Goal: Transaction & Acquisition: Purchase product/service

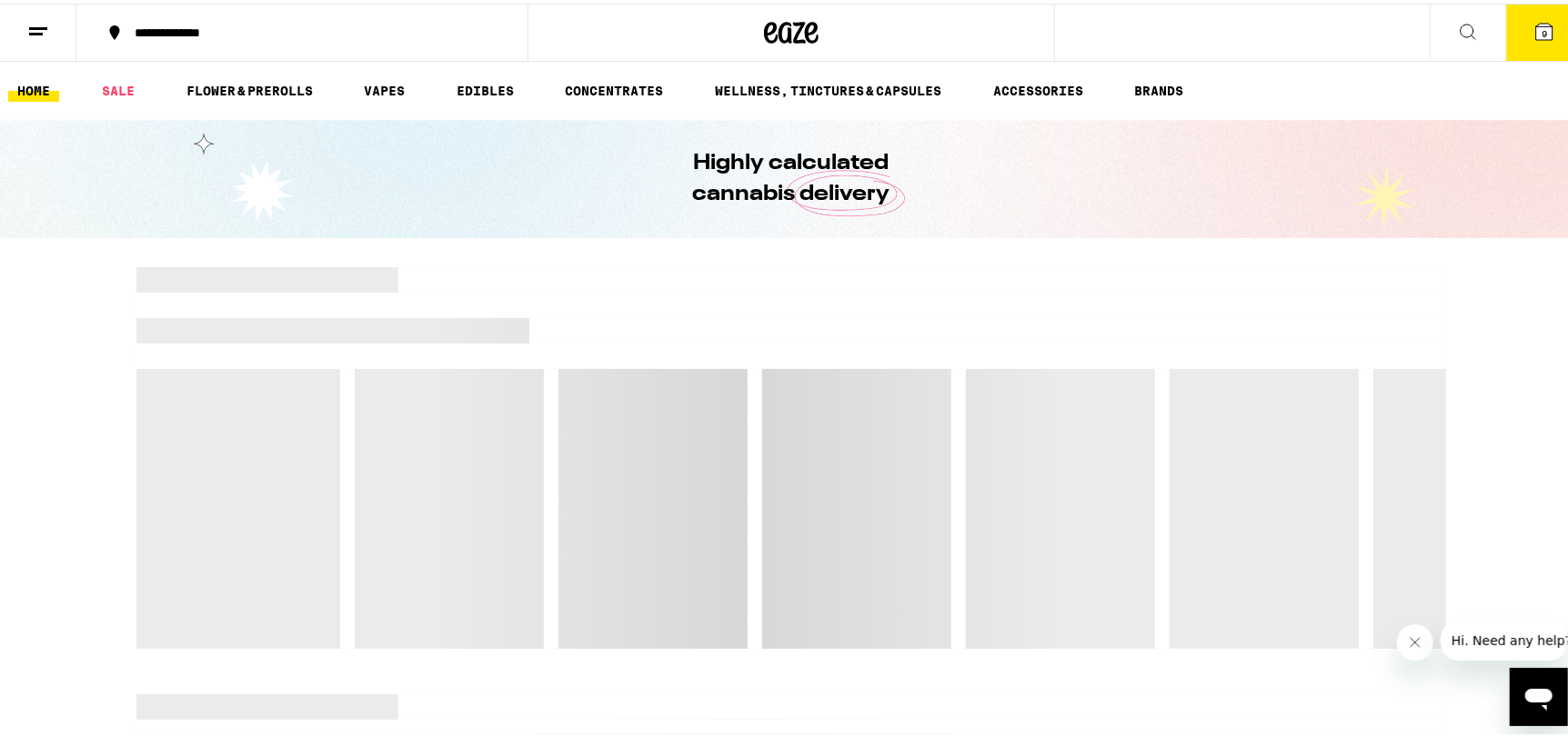
click at [1515, 48] on button "9" at bounding box center [1544, 28] width 77 height 56
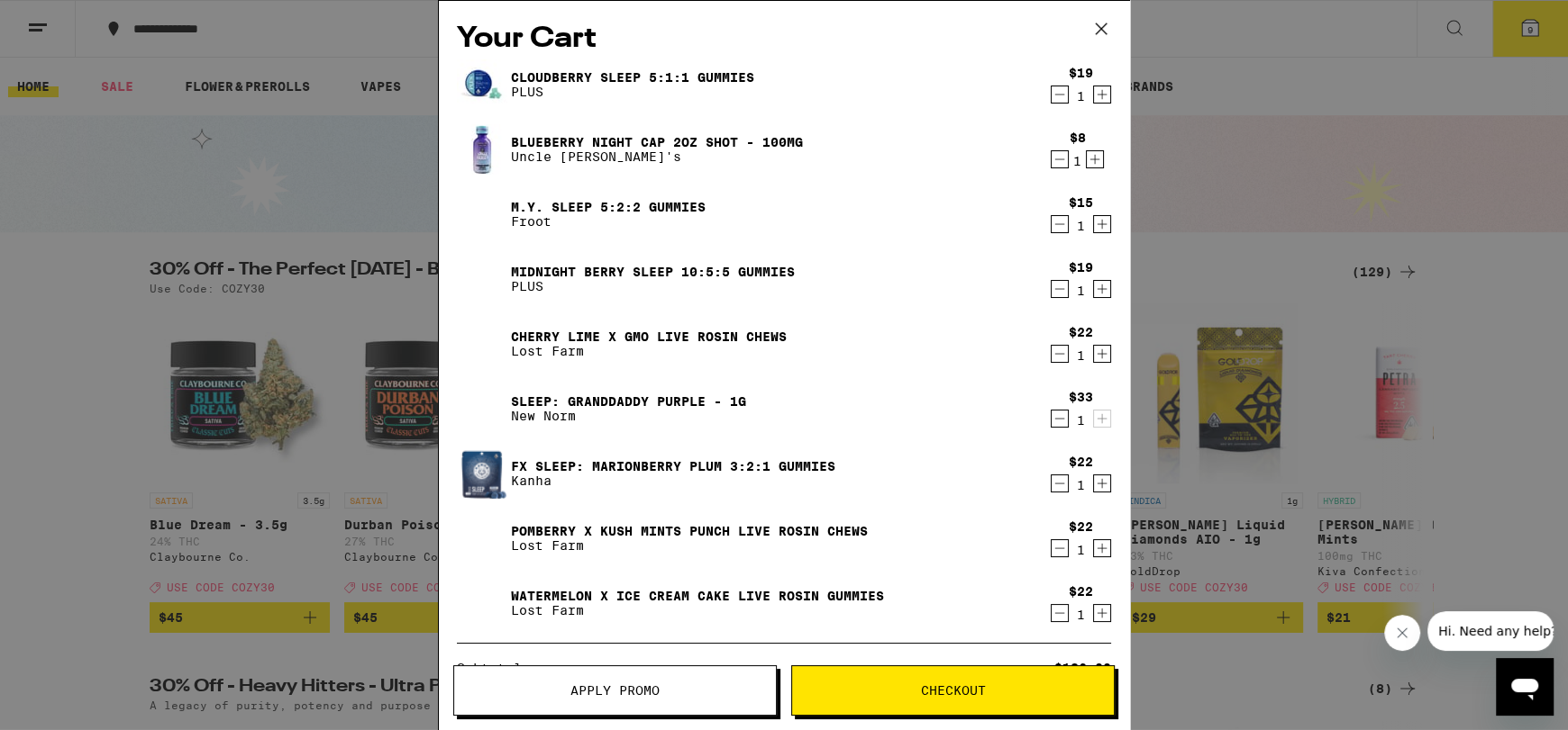
click at [1106, 29] on icon at bounding box center [1101, 29] width 27 height 27
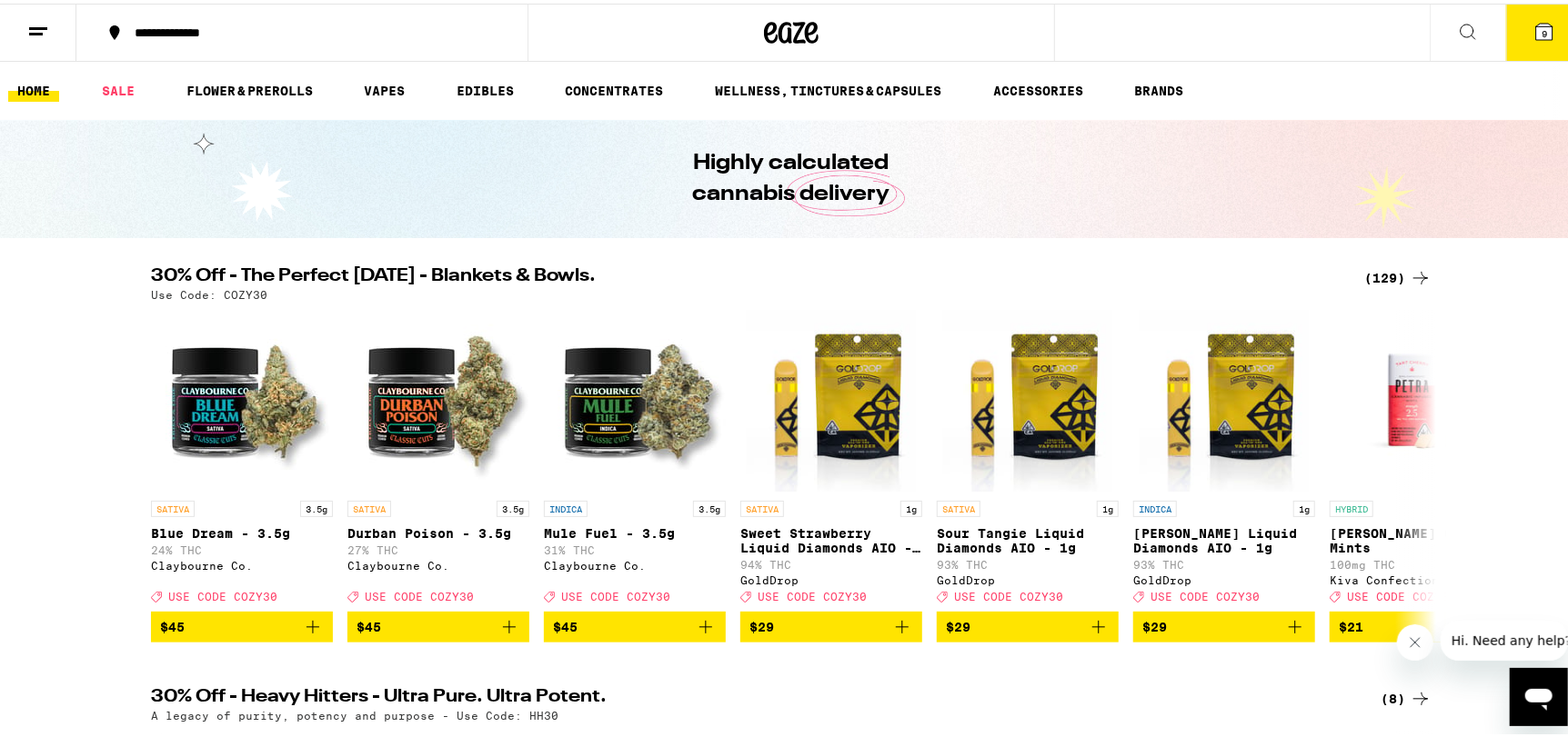
click at [1384, 274] on div "(129)" at bounding box center [1398, 274] width 67 height 22
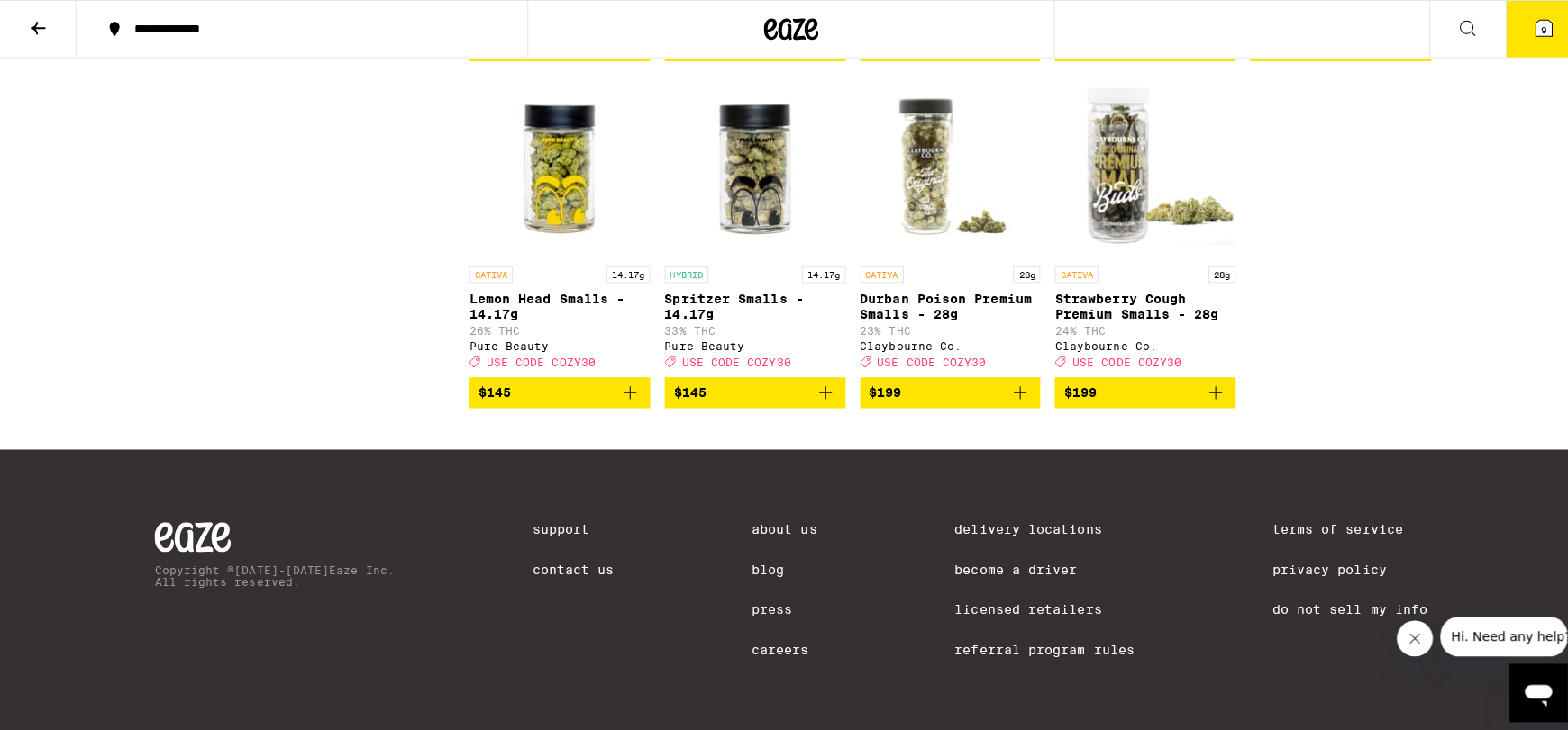
scroll to position [9070, 0]
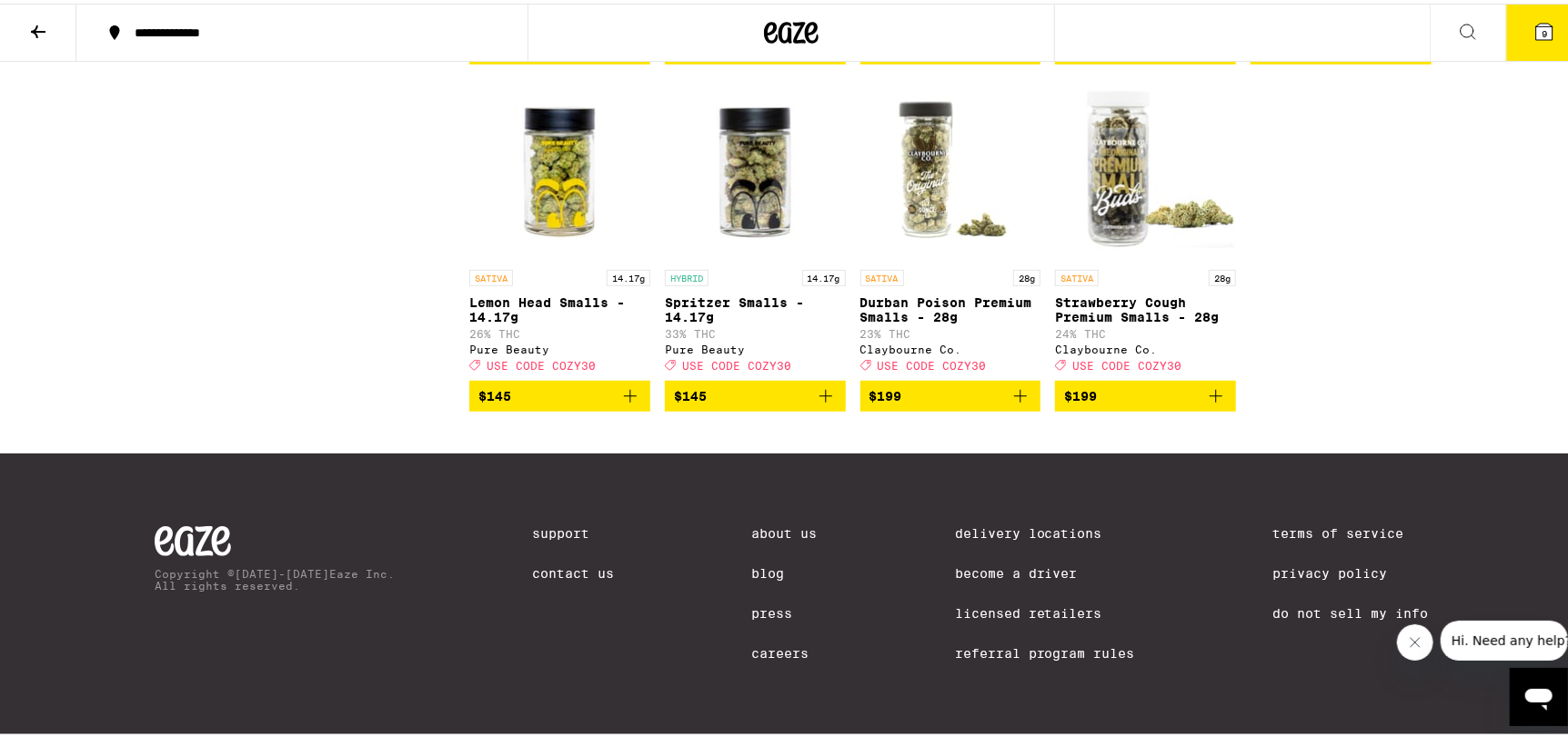
click at [1545, 35] on button "9" at bounding box center [1544, 28] width 77 height 56
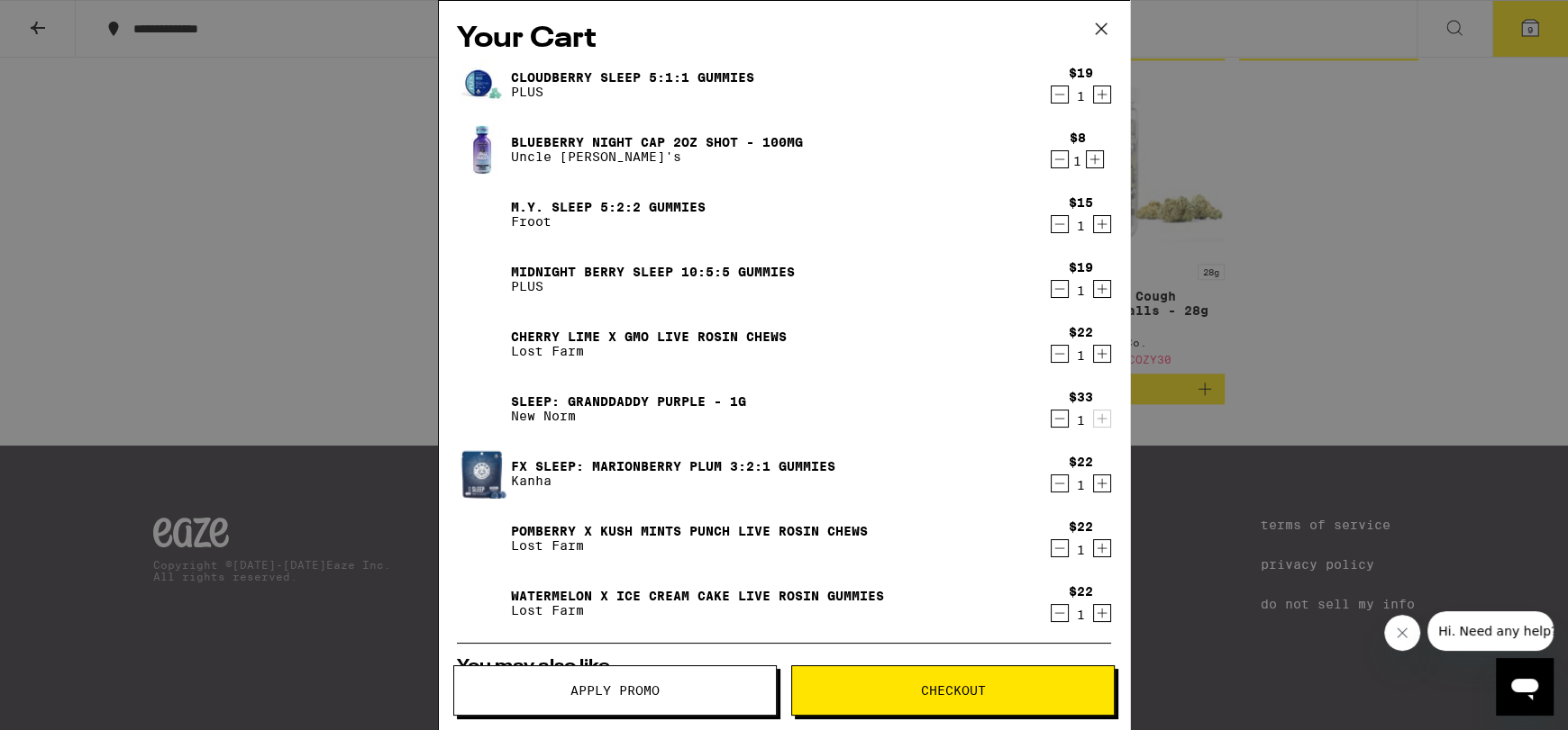
click at [1068, 98] on div "1" at bounding box center [1080, 96] width 24 height 15
click at [1052, 98] on icon "Decrement" at bounding box center [1060, 94] width 17 height 21
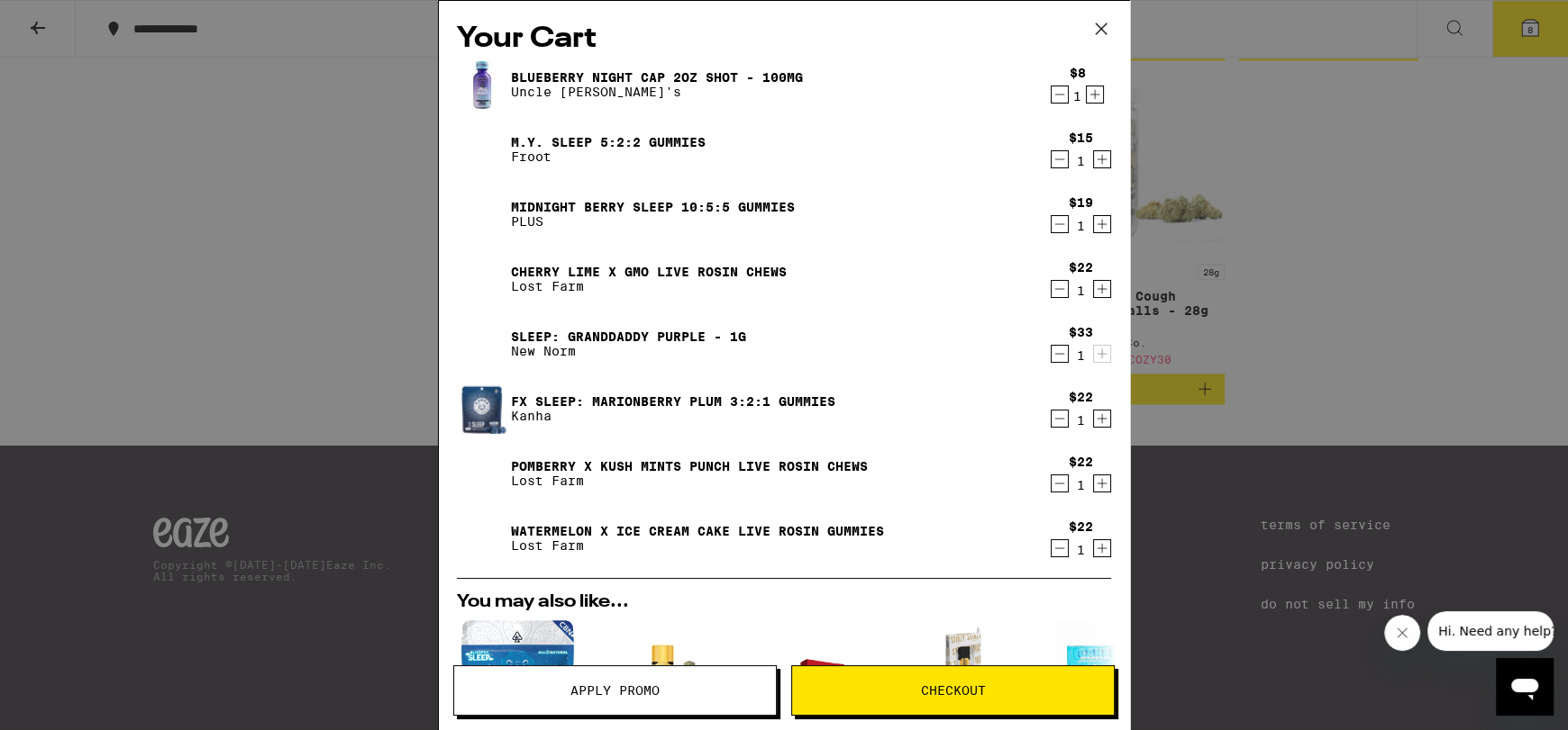
click at [1052, 223] on icon "Decrement" at bounding box center [1060, 224] width 17 height 21
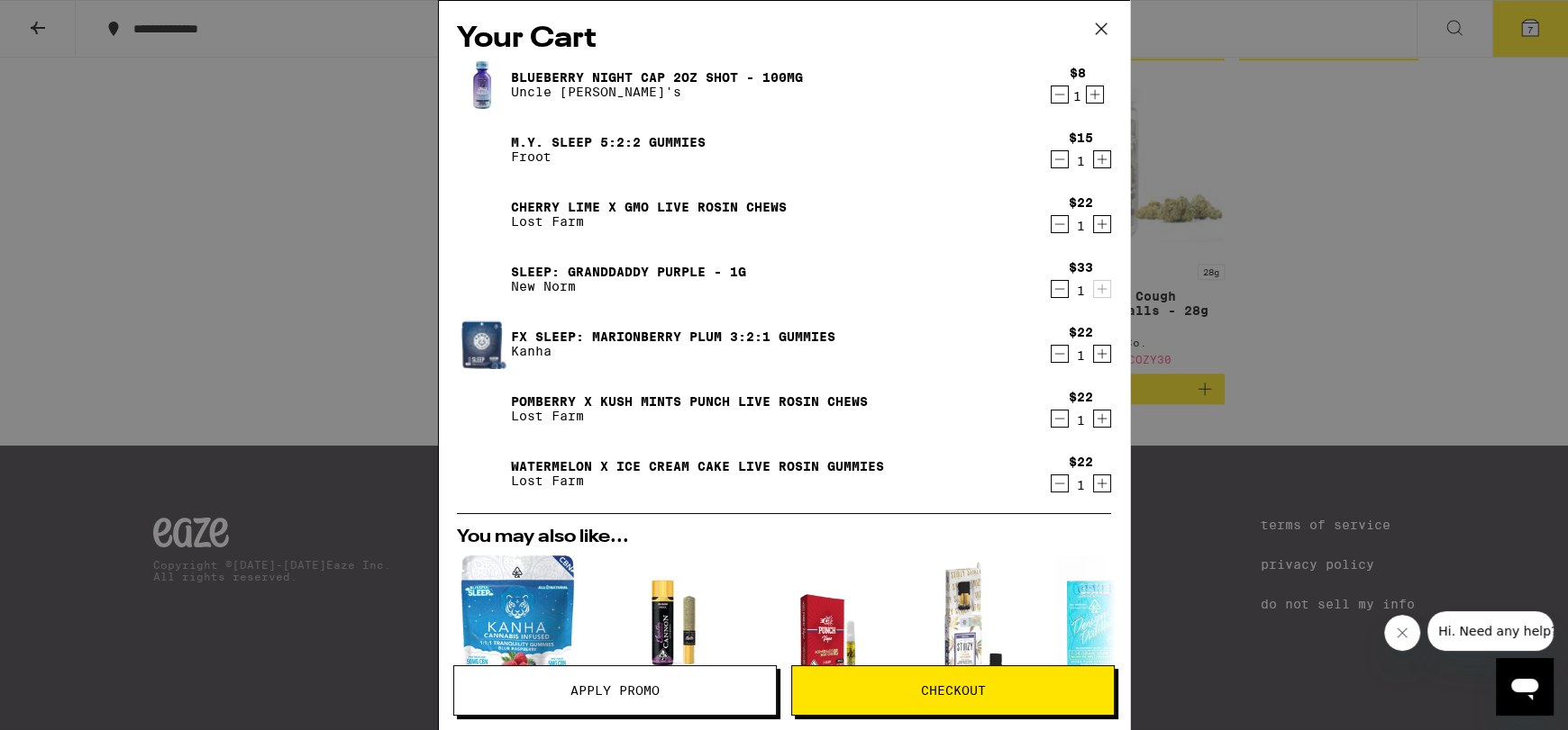
click at [1052, 222] on icon "Decrement" at bounding box center [1060, 224] width 17 height 21
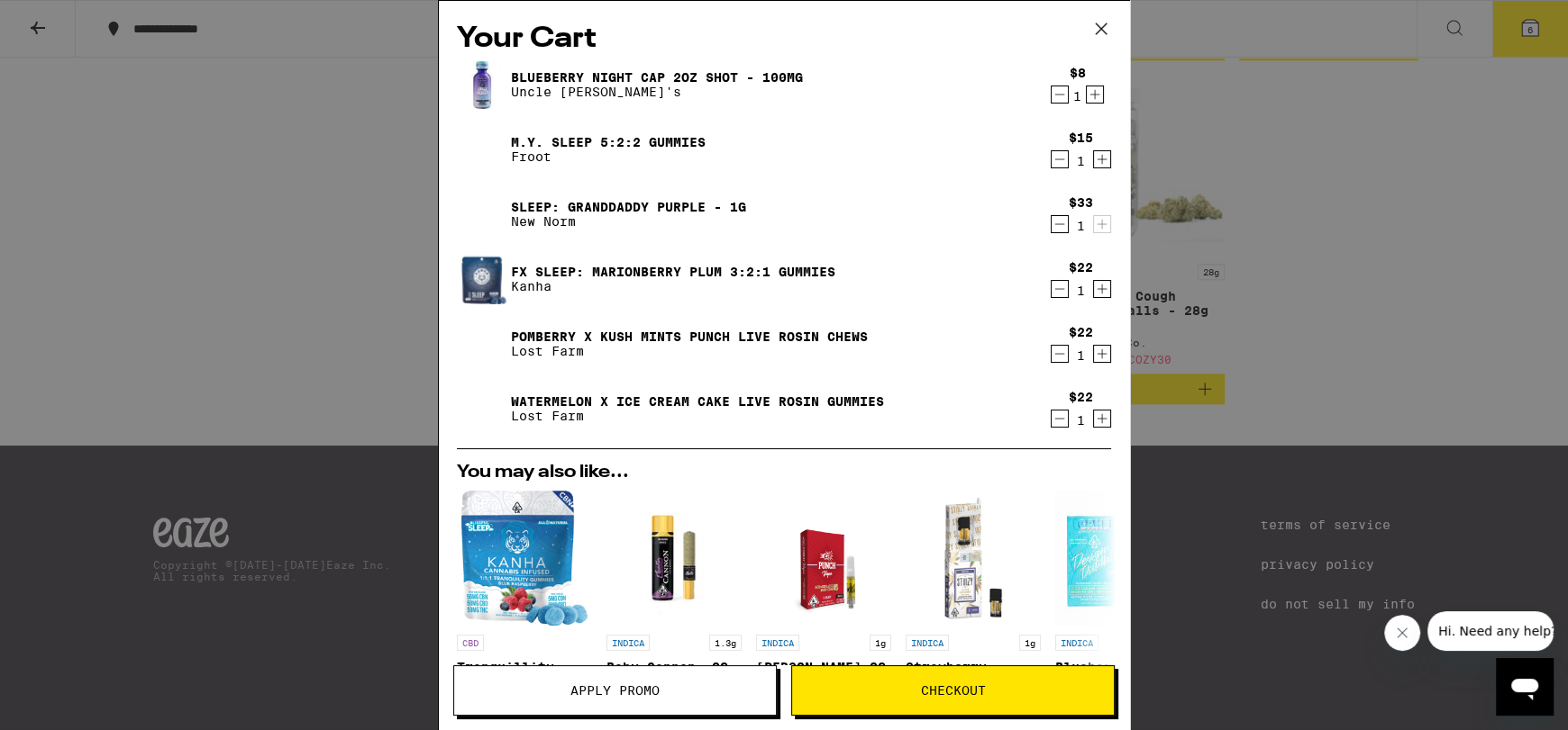
click at [1052, 223] on icon "Decrement" at bounding box center [1060, 224] width 17 height 21
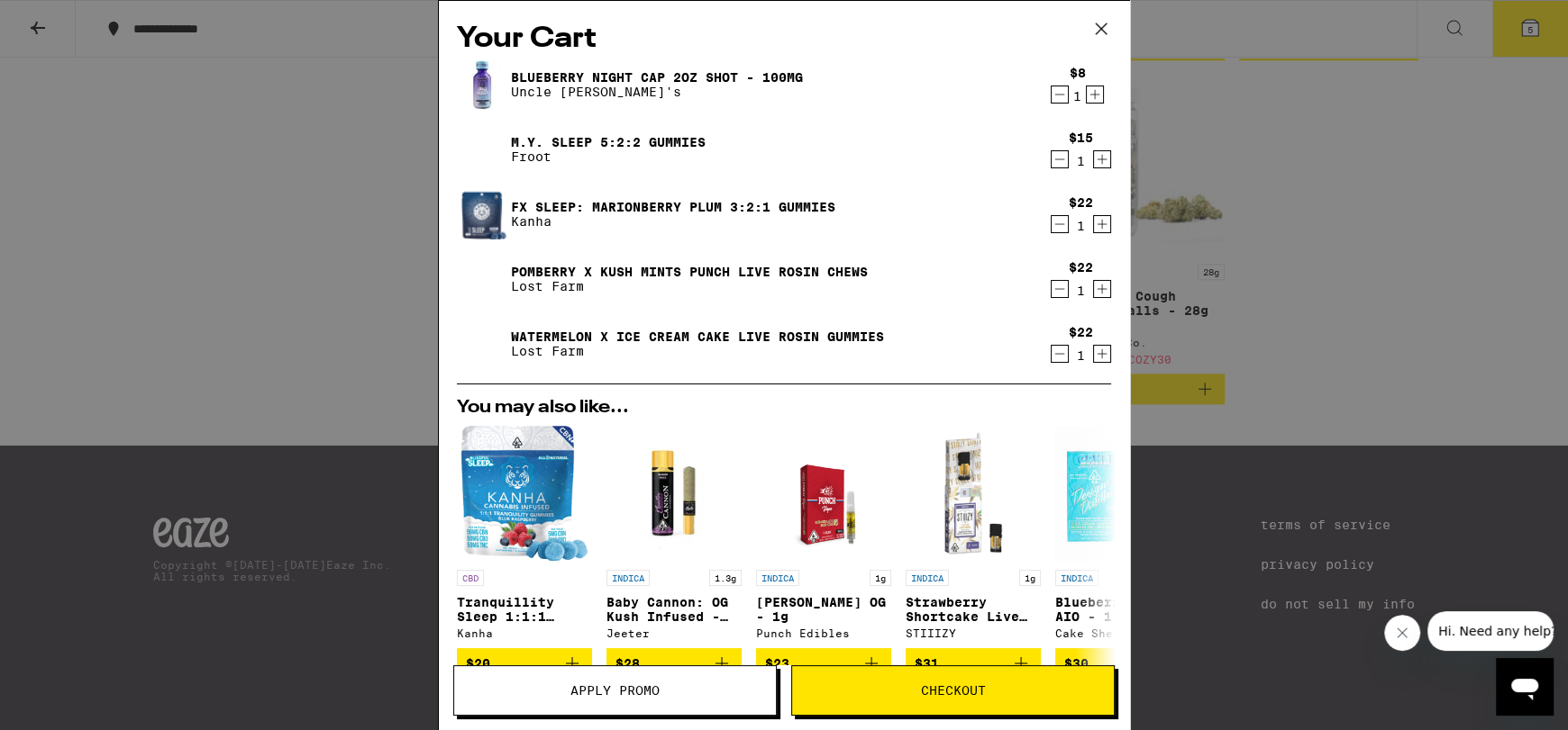
click at [1052, 358] on icon "Decrement" at bounding box center [1060, 354] width 17 height 21
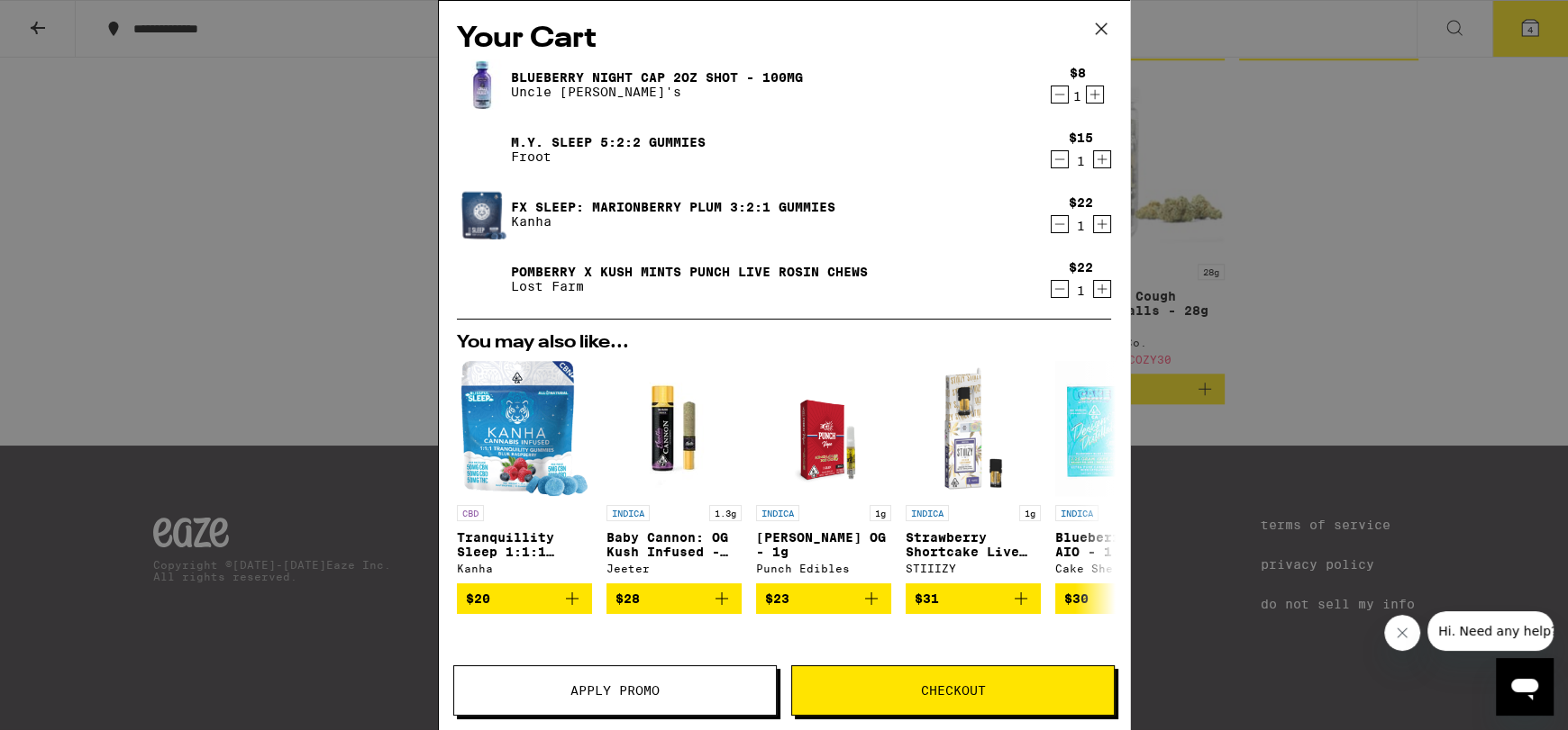
click at [1052, 292] on icon "Decrement" at bounding box center [1060, 289] width 17 height 21
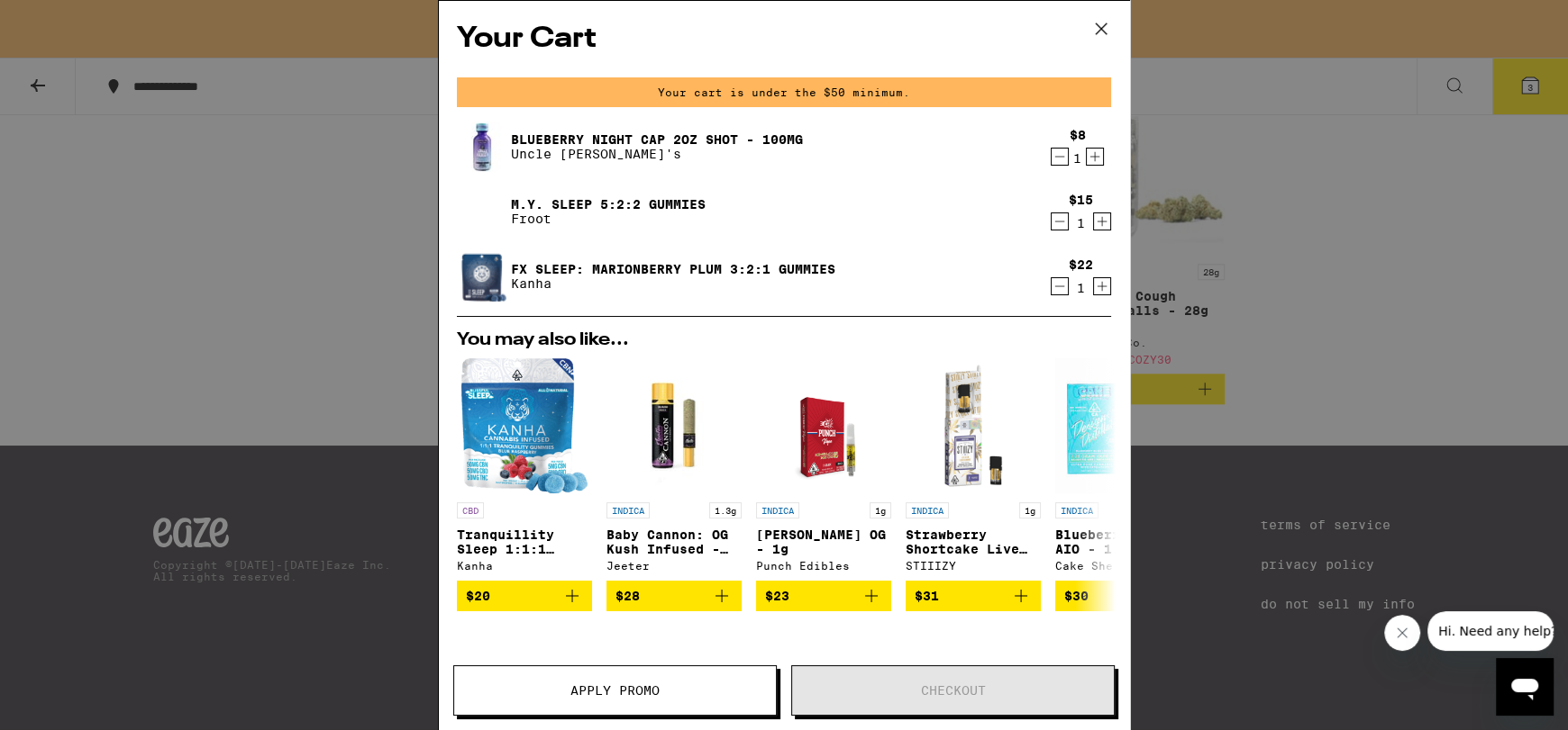
scroll to position [9126, 0]
click at [635, 696] on span "Apply Promo" at bounding box center [616, 690] width 90 height 13
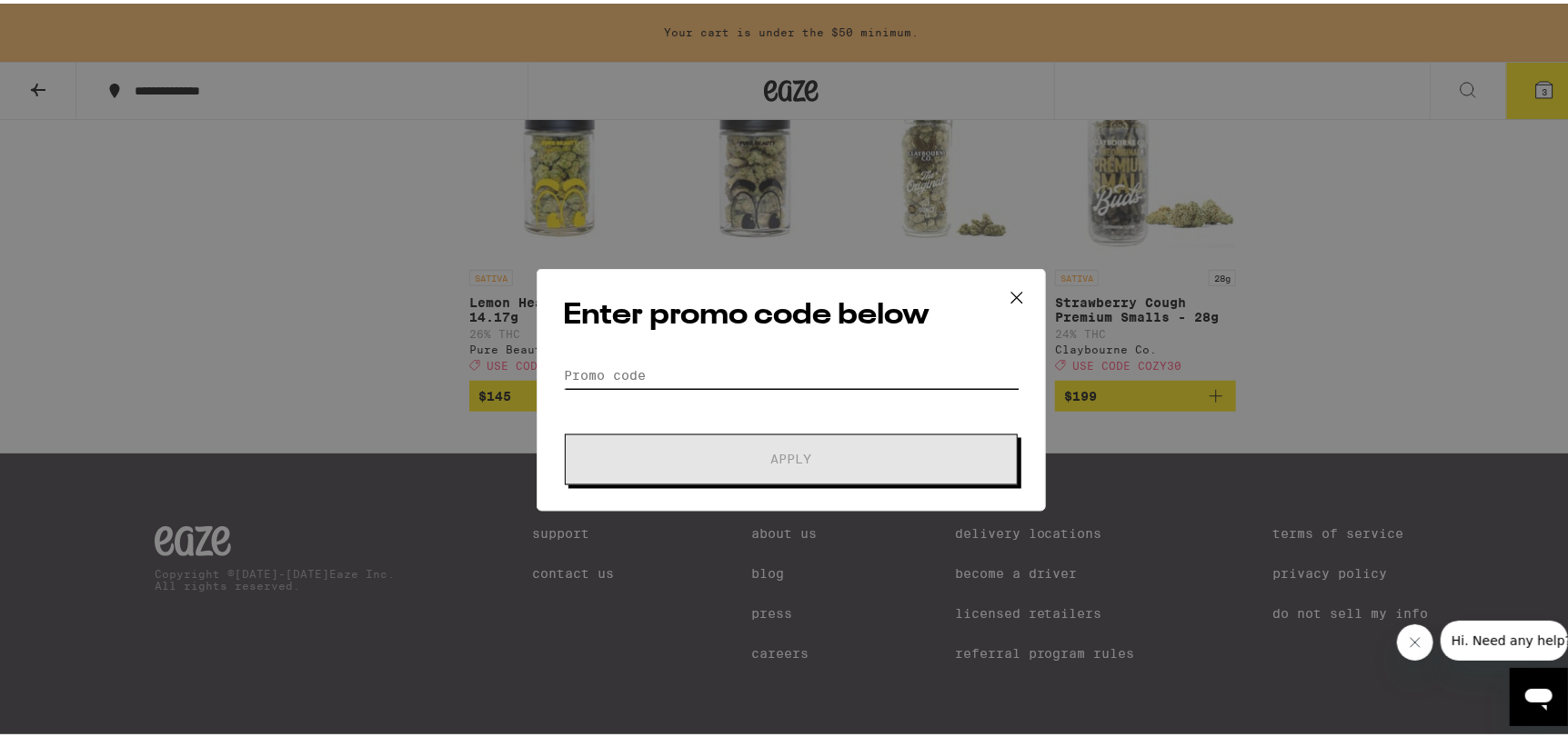
click at [636, 349] on input "Promo Code" at bounding box center [791, 354] width 457 height 28
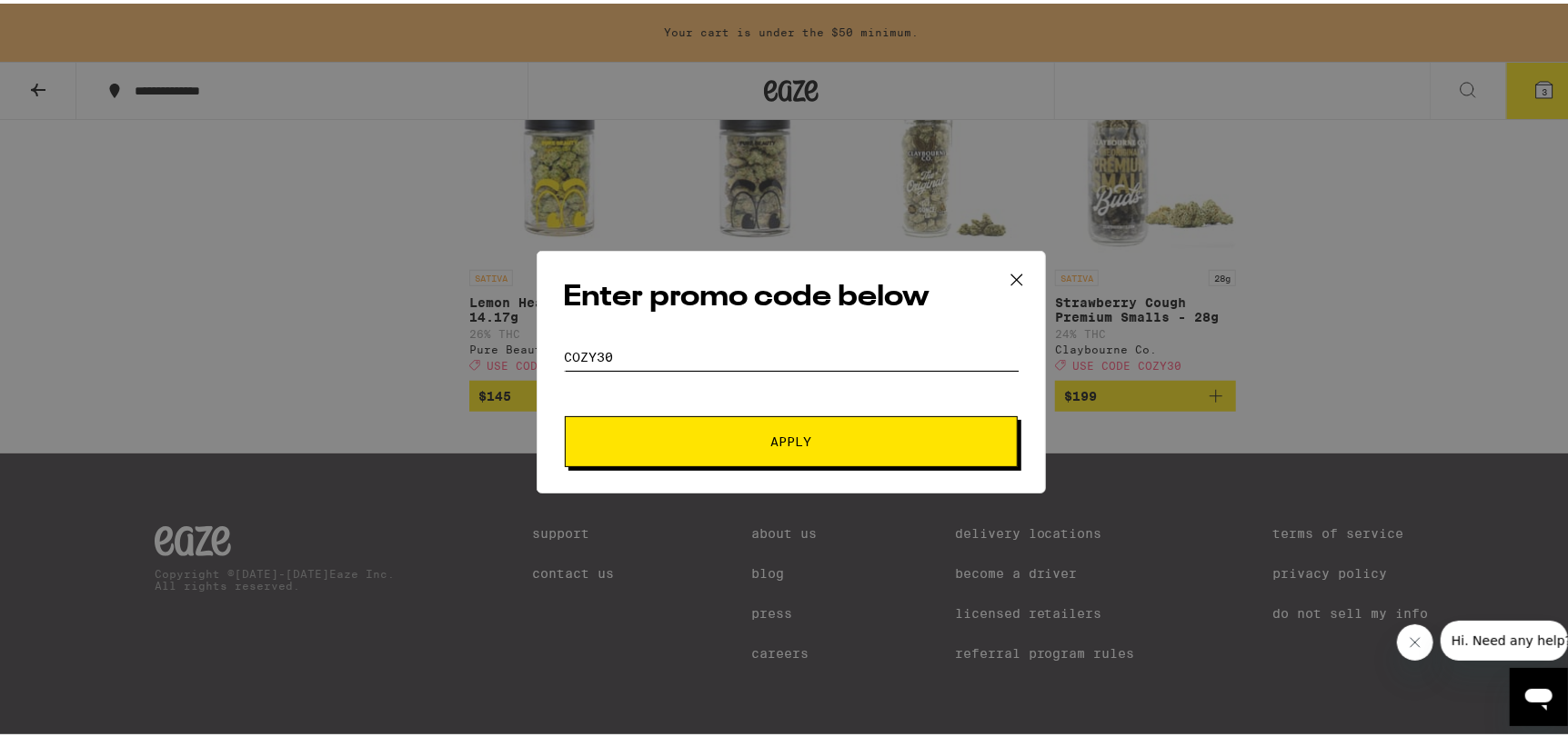
type input "cozy30"
click at [565, 413] on button "Apply" at bounding box center [791, 438] width 453 height 51
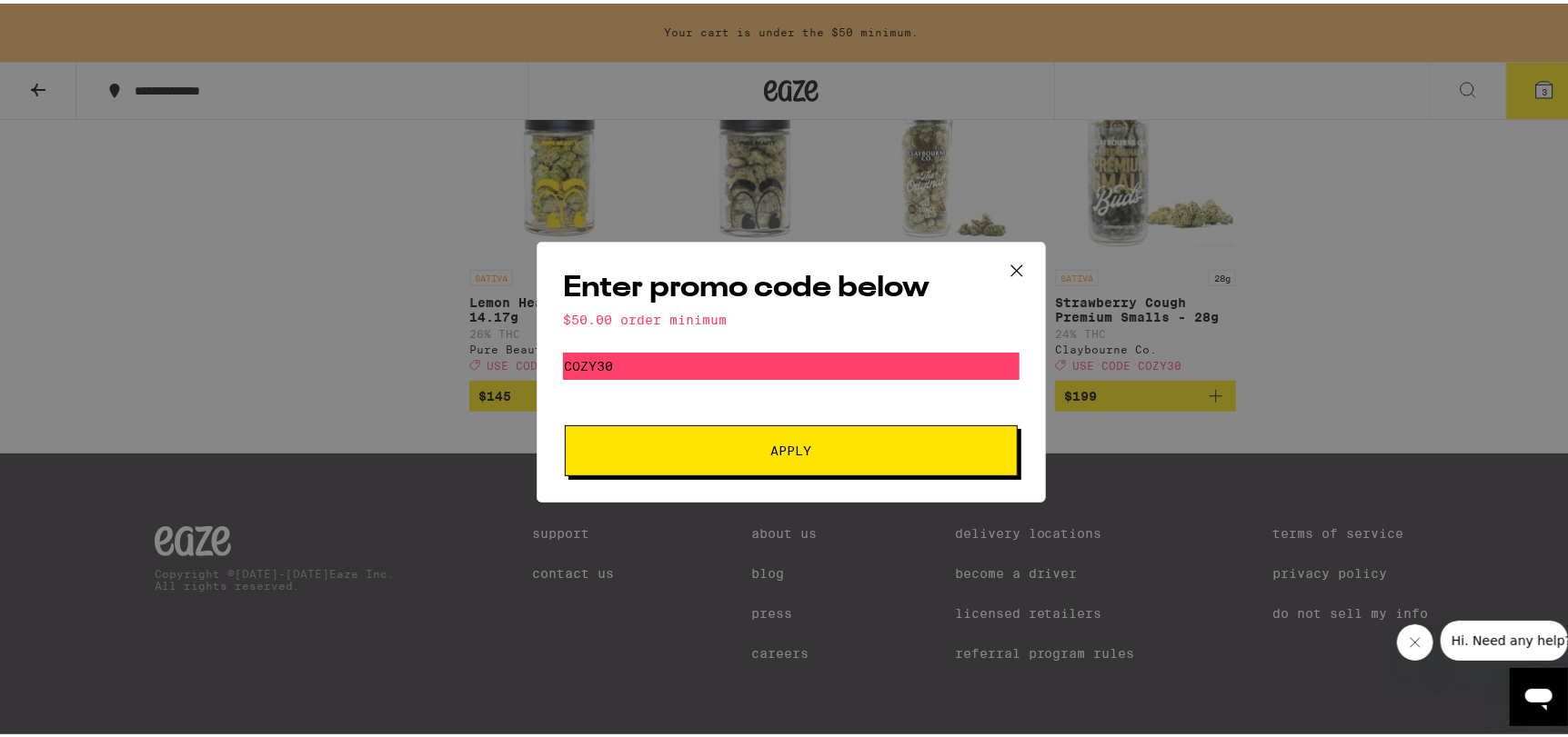
click at [877, 432] on button "Apply" at bounding box center [791, 447] width 453 height 51
click at [1013, 261] on icon at bounding box center [1017, 267] width 28 height 28
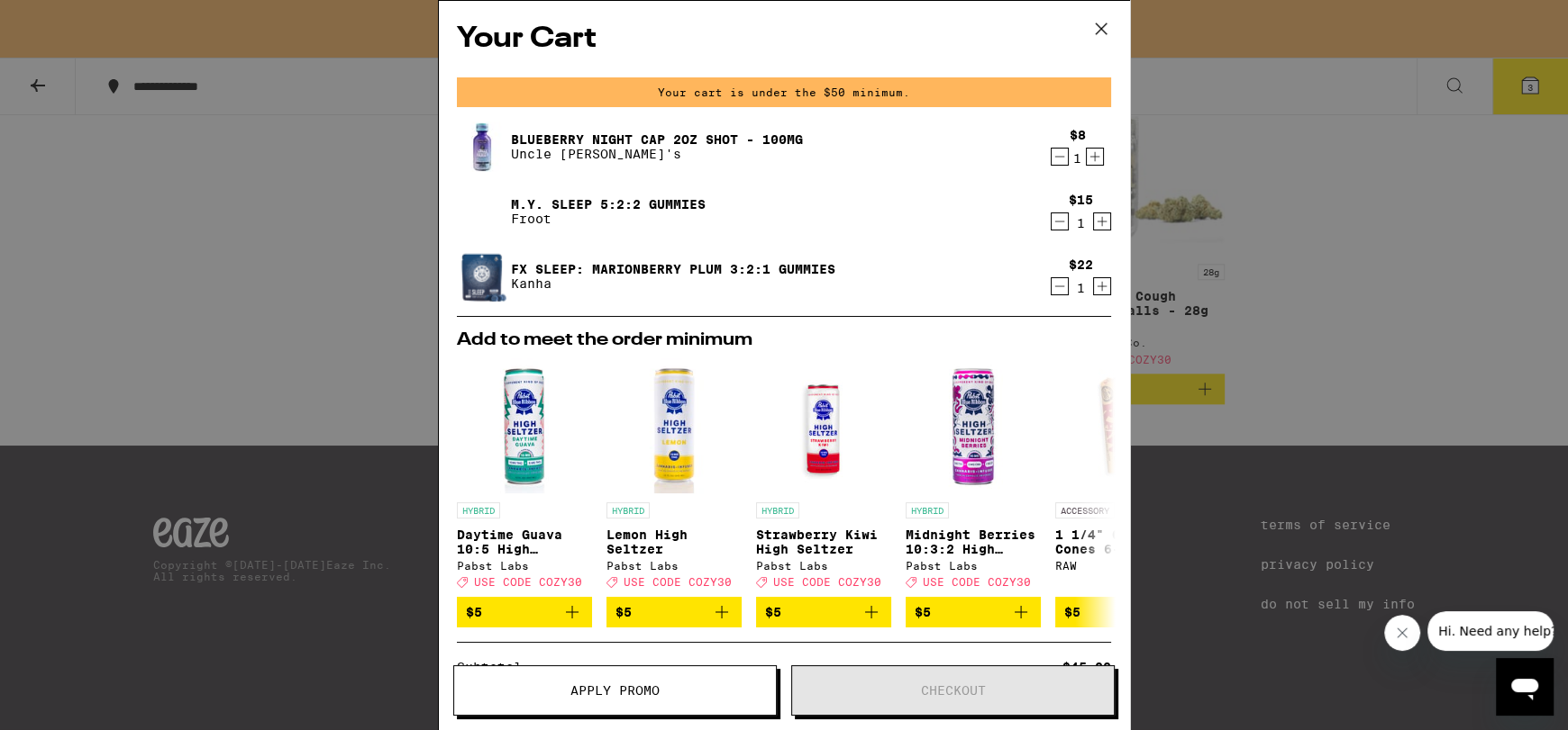
click at [1087, 160] on icon "Increment" at bounding box center [1095, 157] width 17 height 21
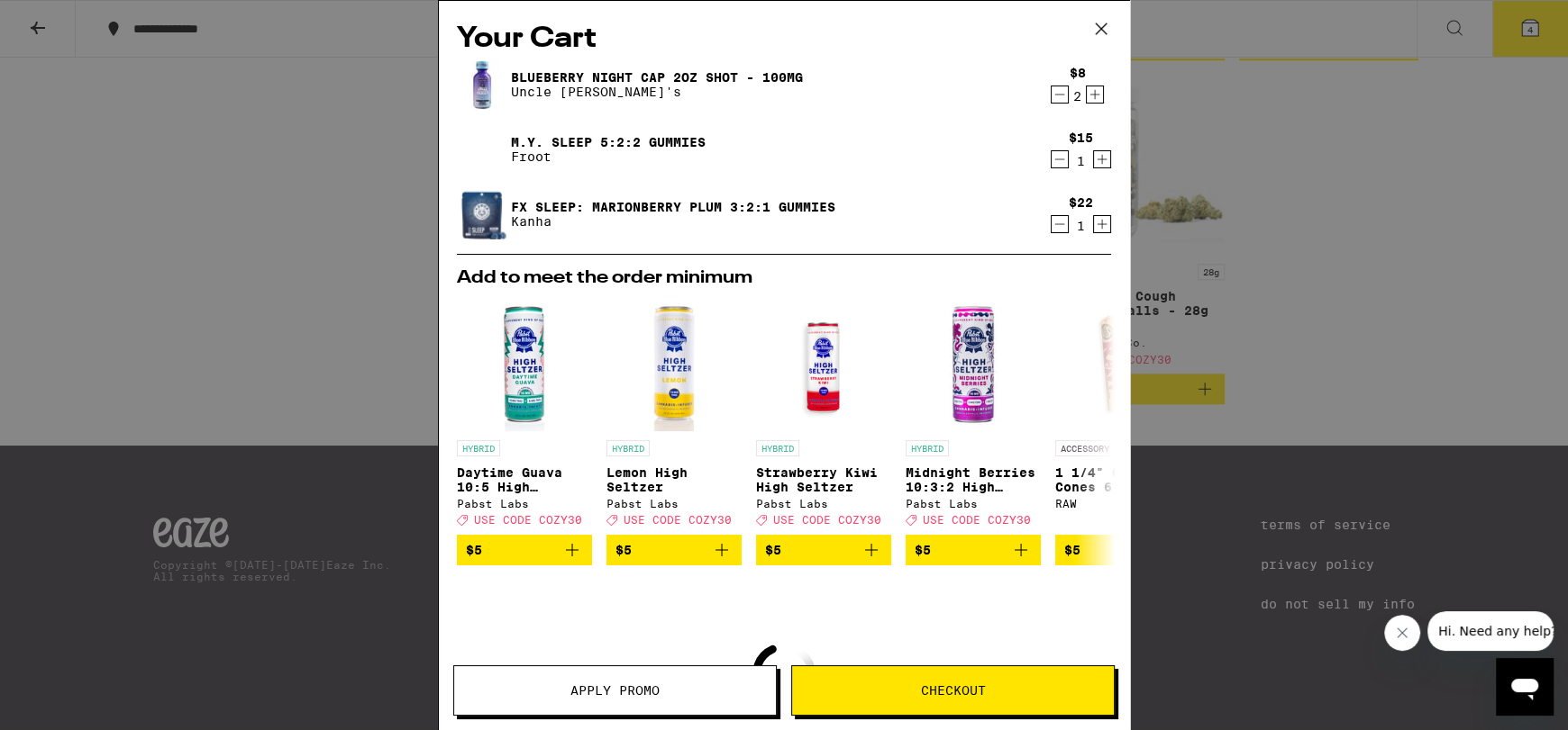
click at [1094, 168] on icon "Increment" at bounding box center [1101, 160] width 17 height 21
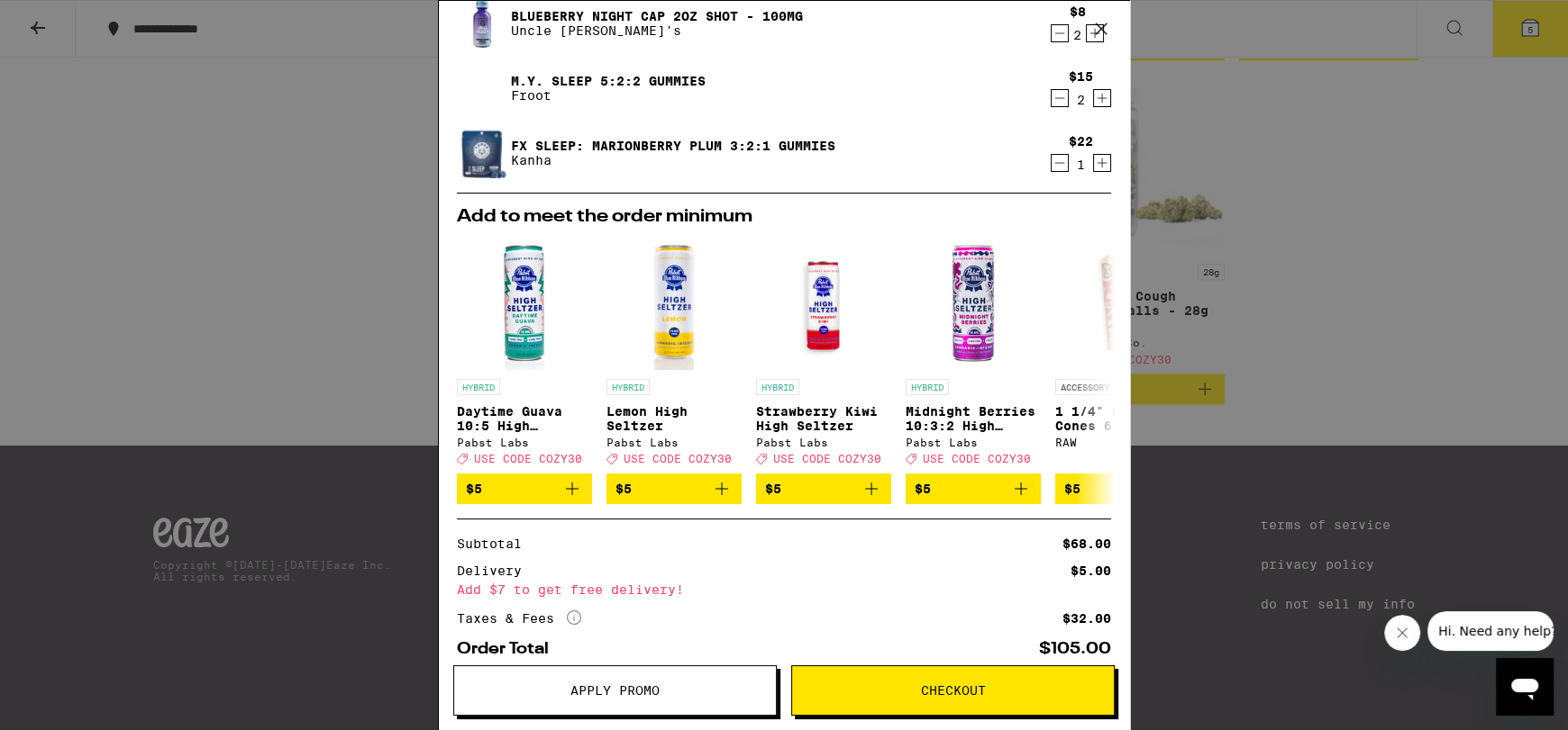
scroll to position [164, 0]
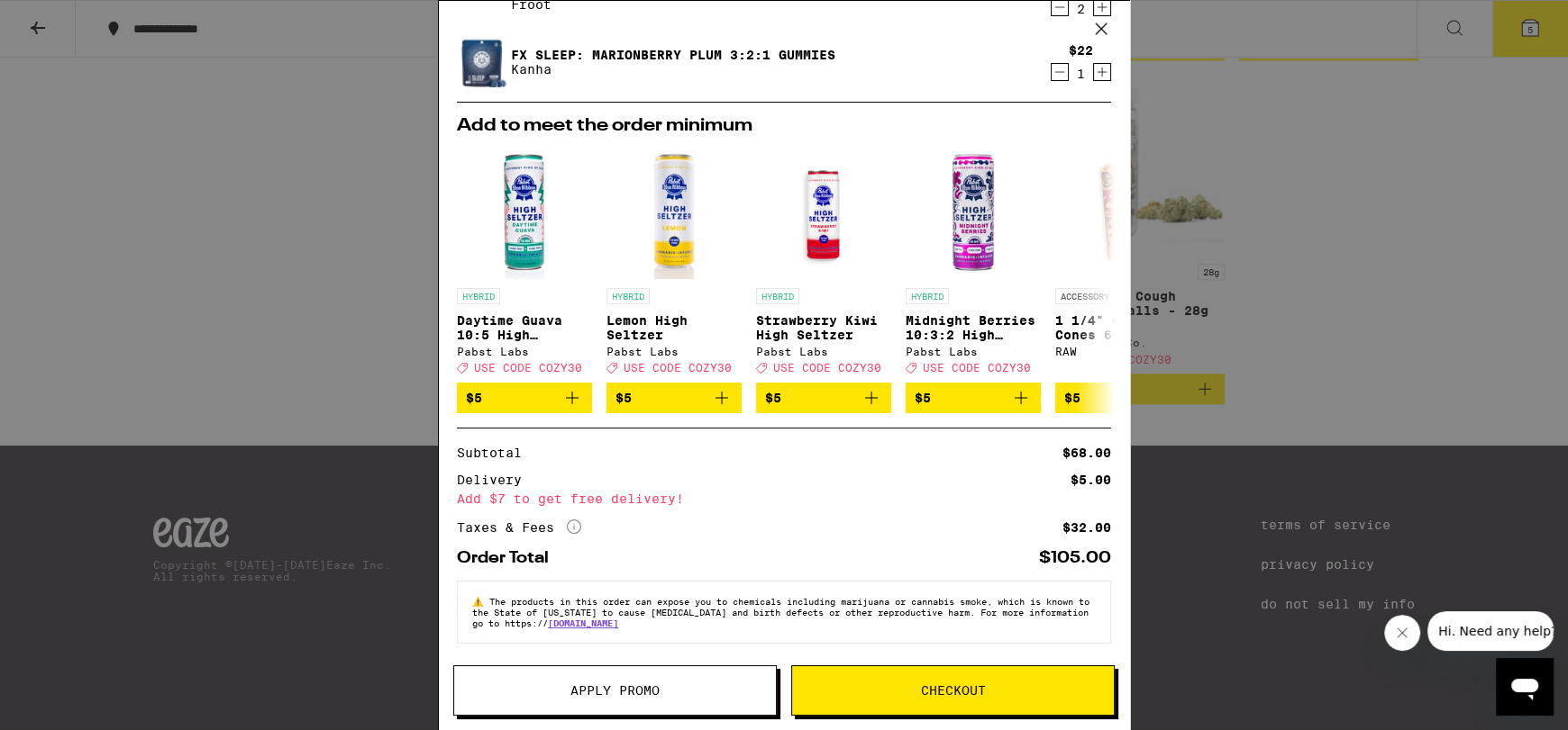
click at [665, 692] on span "Apply Promo" at bounding box center [615, 690] width 321 height 13
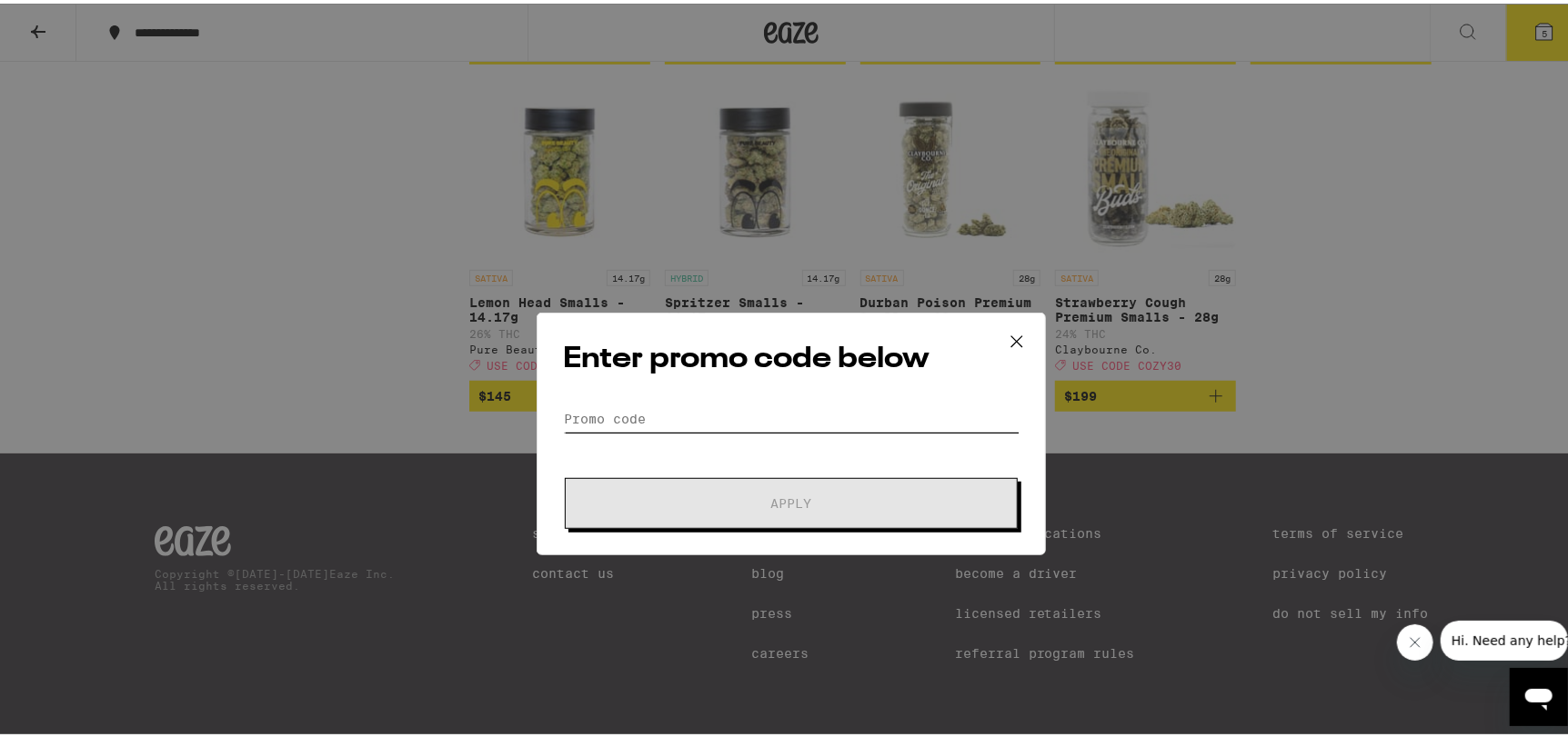
click at [672, 344] on input "Promo Code" at bounding box center [791, 354] width 457 height 28
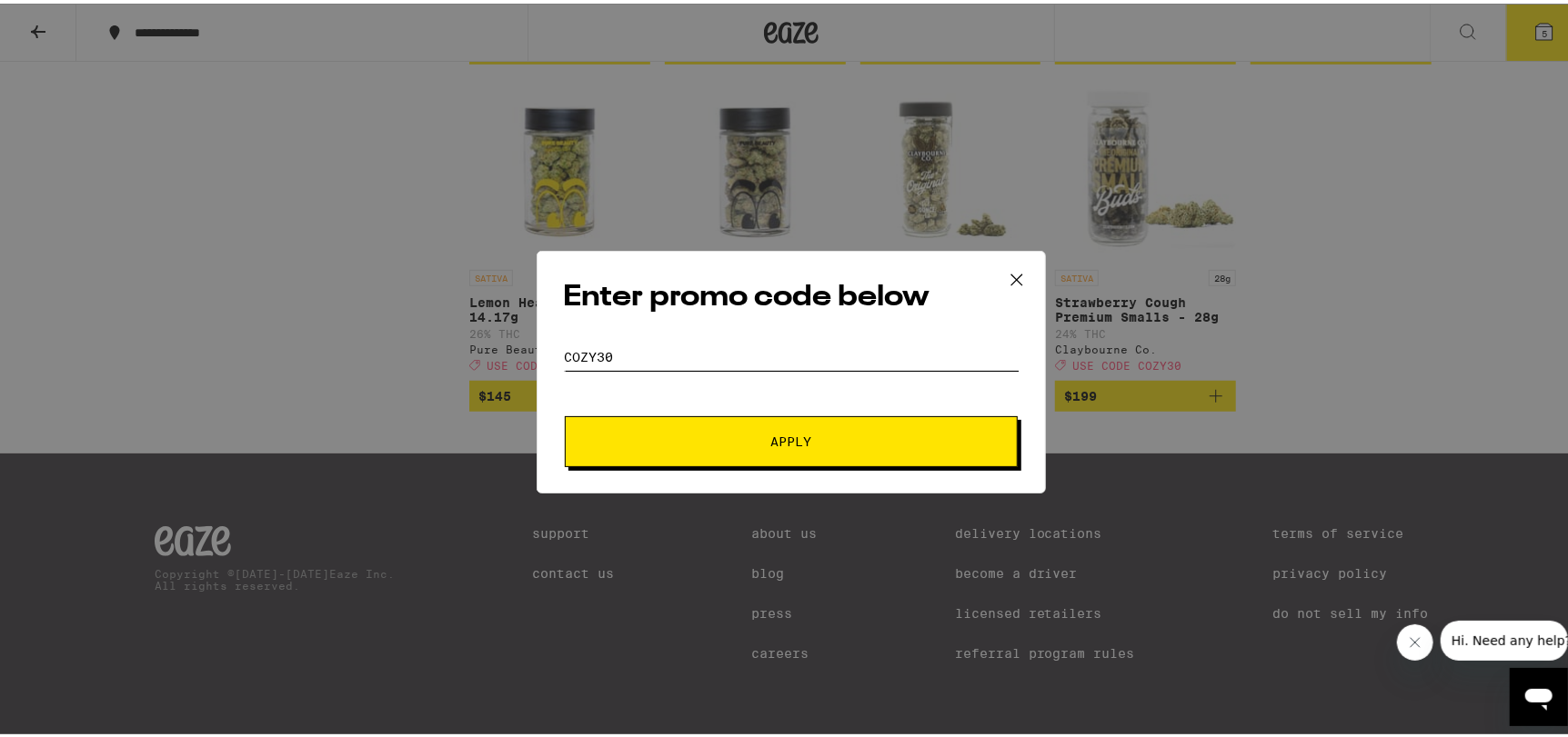
type input "cozy30"
click at [845, 442] on span "Apply" at bounding box center [790, 438] width 327 height 13
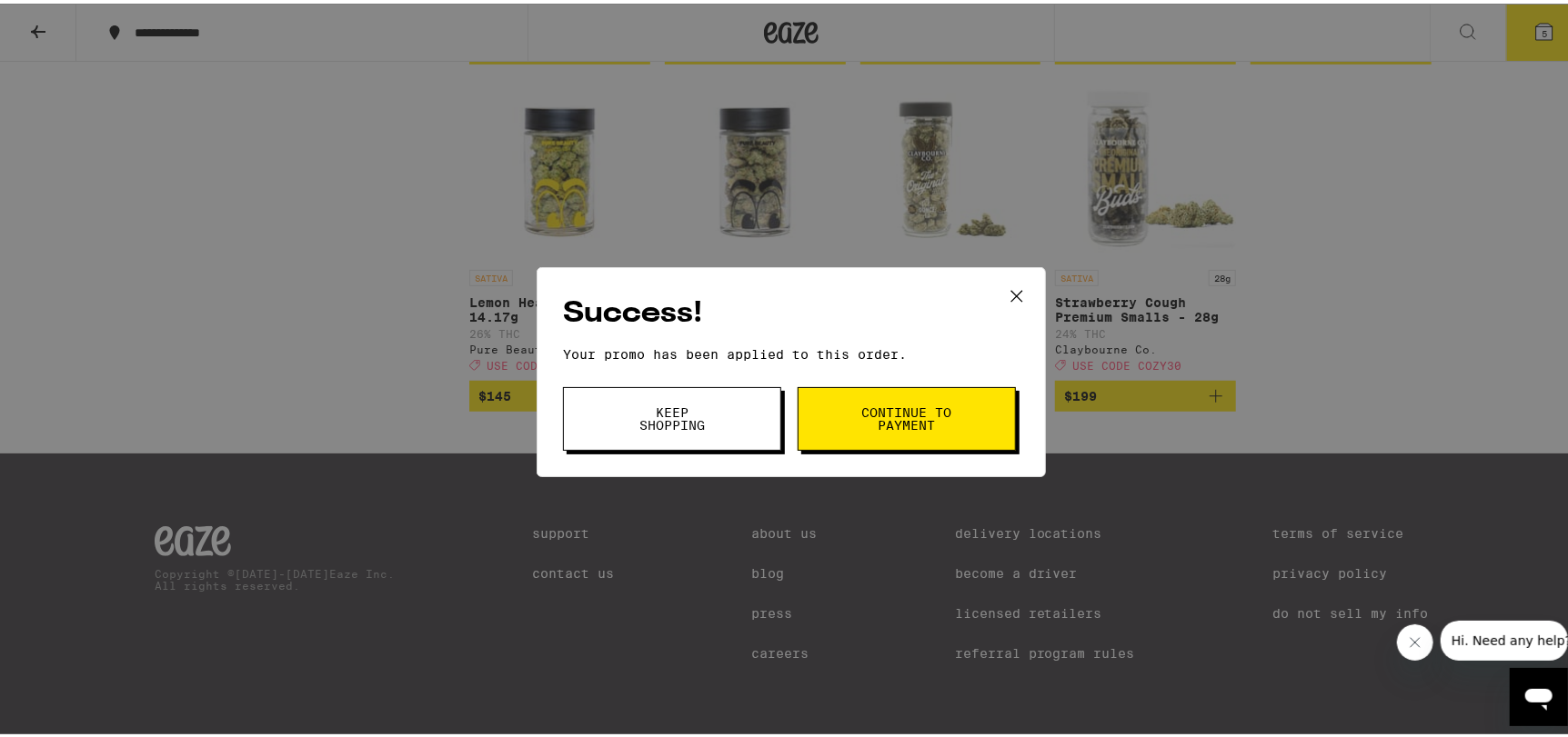
click at [610, 422] on button "Keep Shopping" at bounding box center [672, 415] width 218 height 64
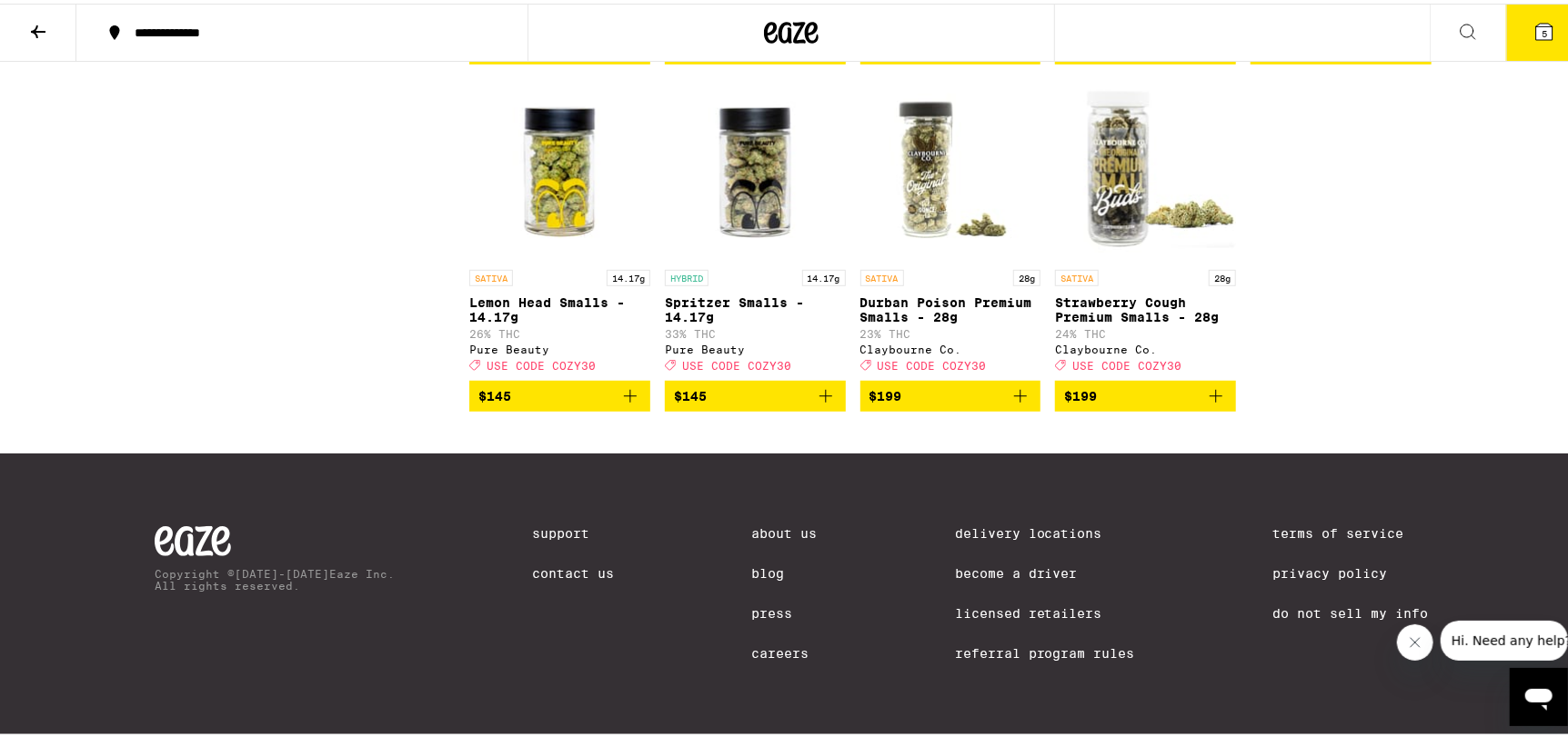
click at [1547, 30] on button "5" at bounding box center [1544, 28] width 77 height 56
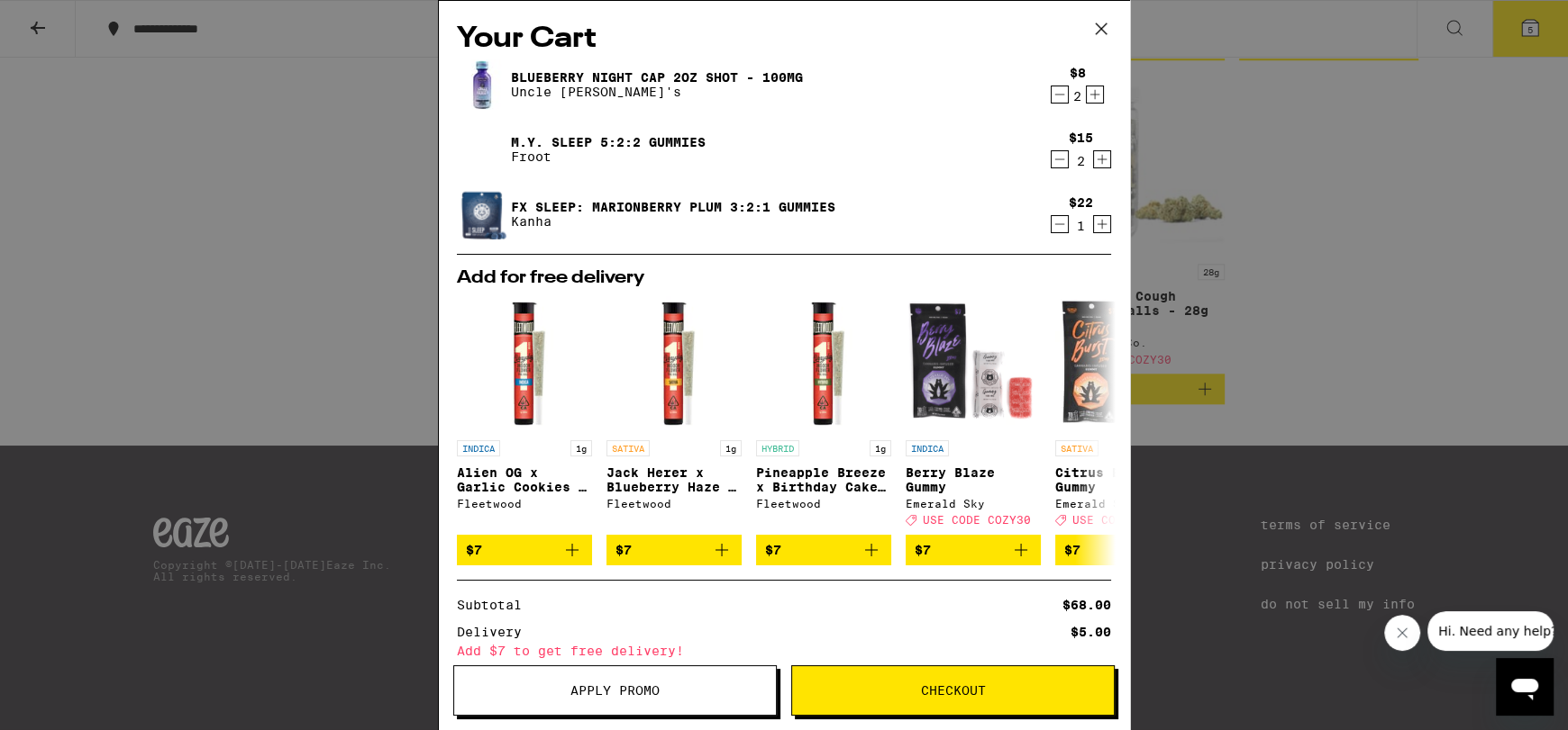
click at [1052, 222] on icon "Decrement" at bounding box center [1060, 224] width 17 height 21
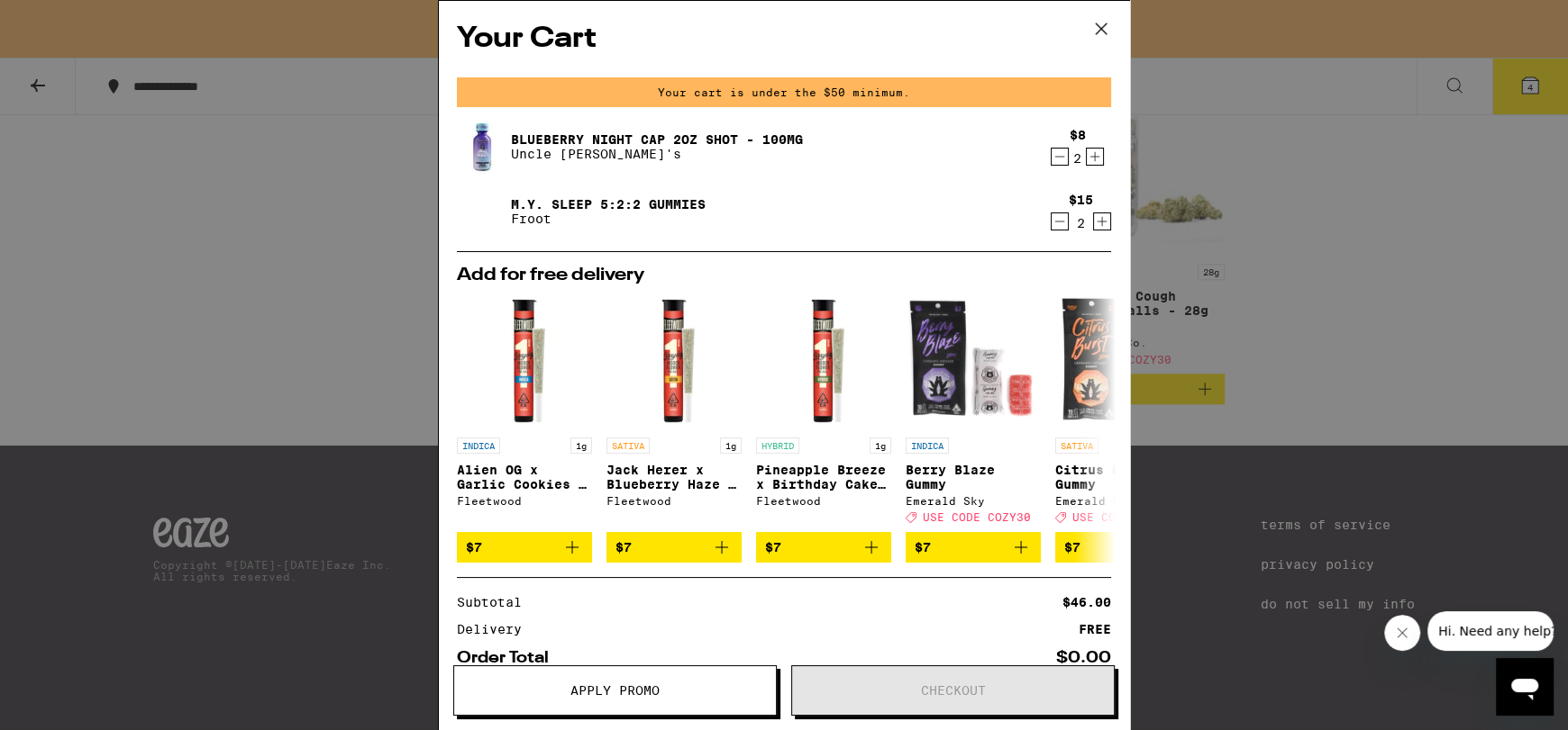
click at [1052, 162] on icon "Decrement" at bounding box center [1060, 157] width 17 height 21
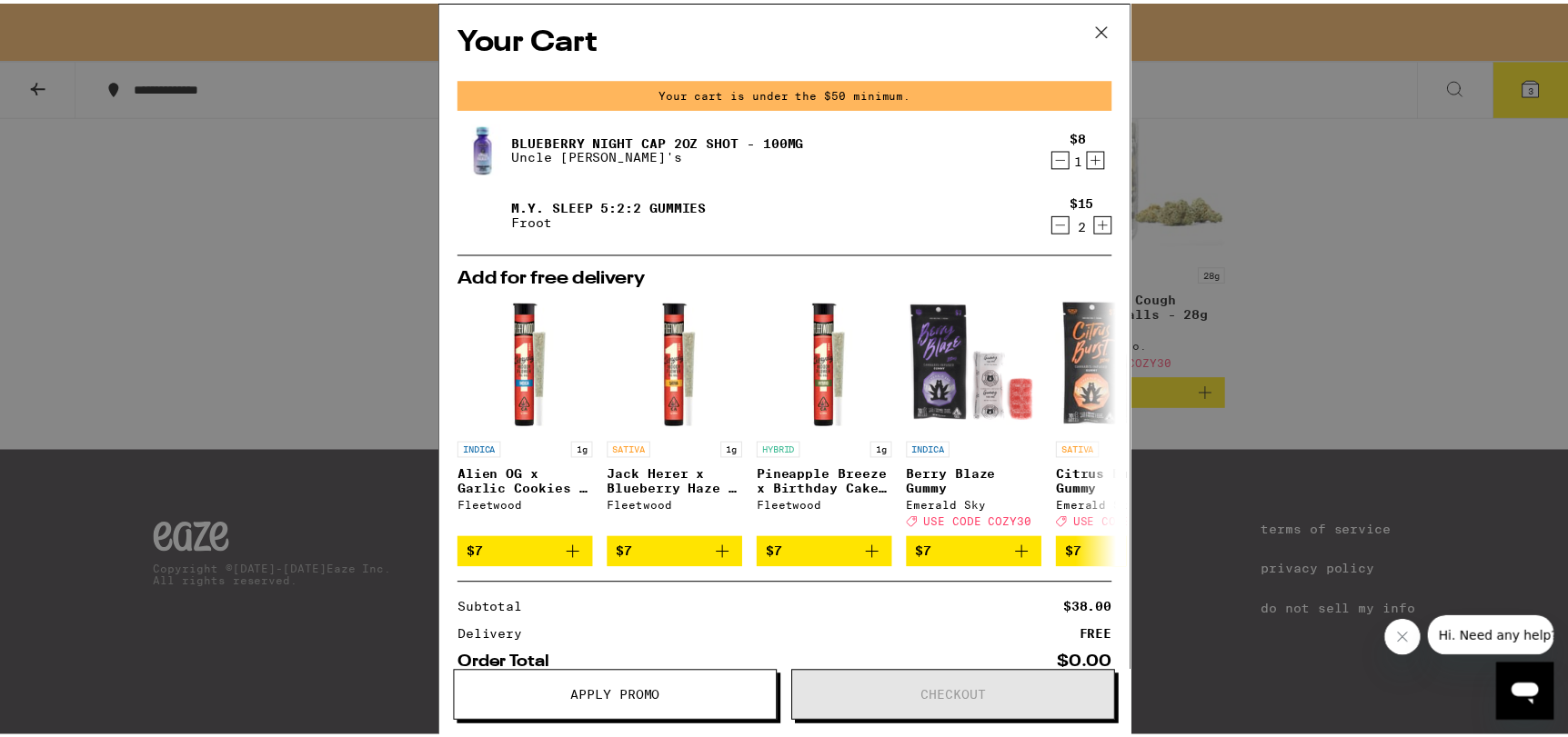
scroll to position [21, 0]
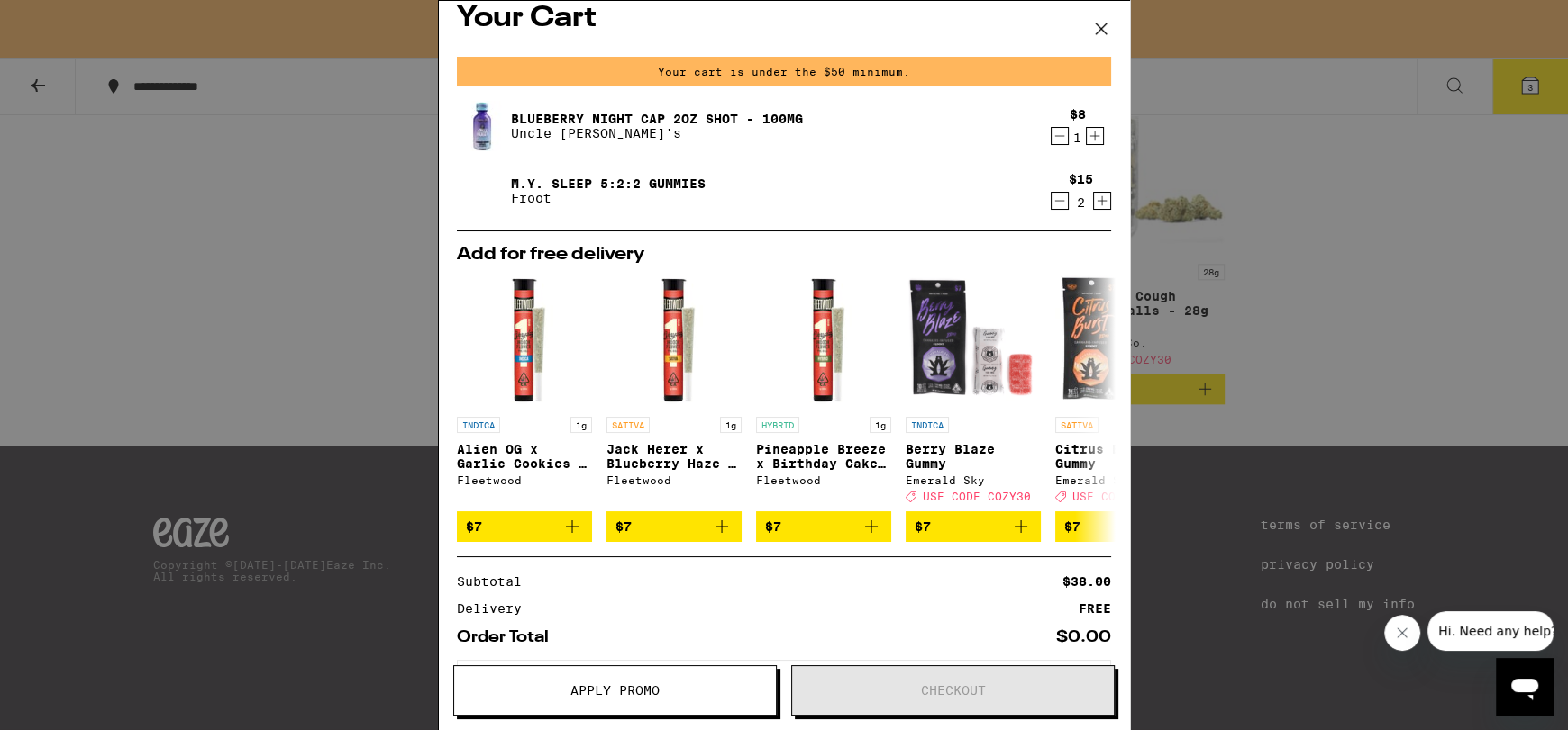
click at [1087, 141] on icon "Increment" at bounding box center [1095, 136] width 17 height 21
click at [1101, 23] on icon at bounding box center [1101, 29] width 27 height 27
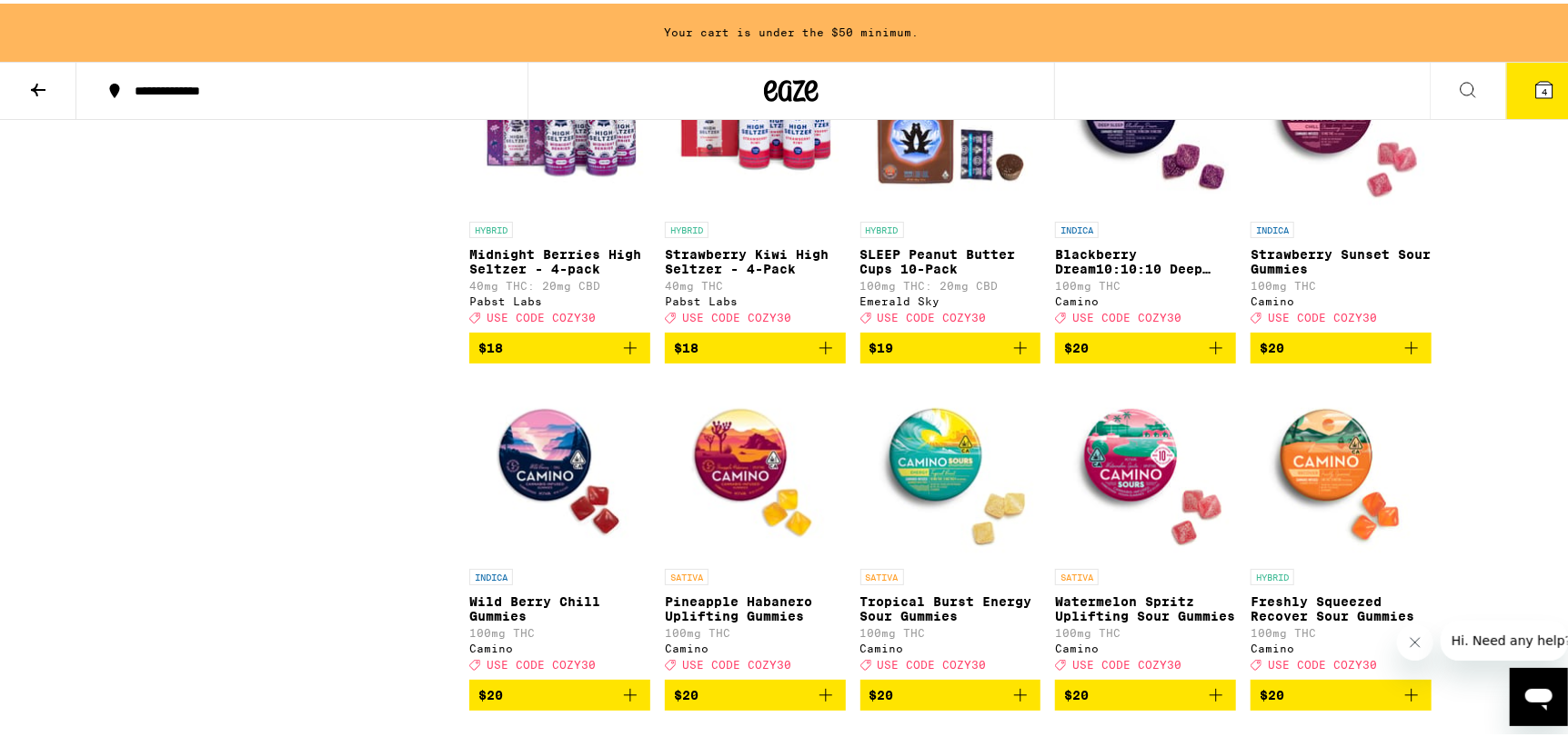
scroll to position [4121, 0]
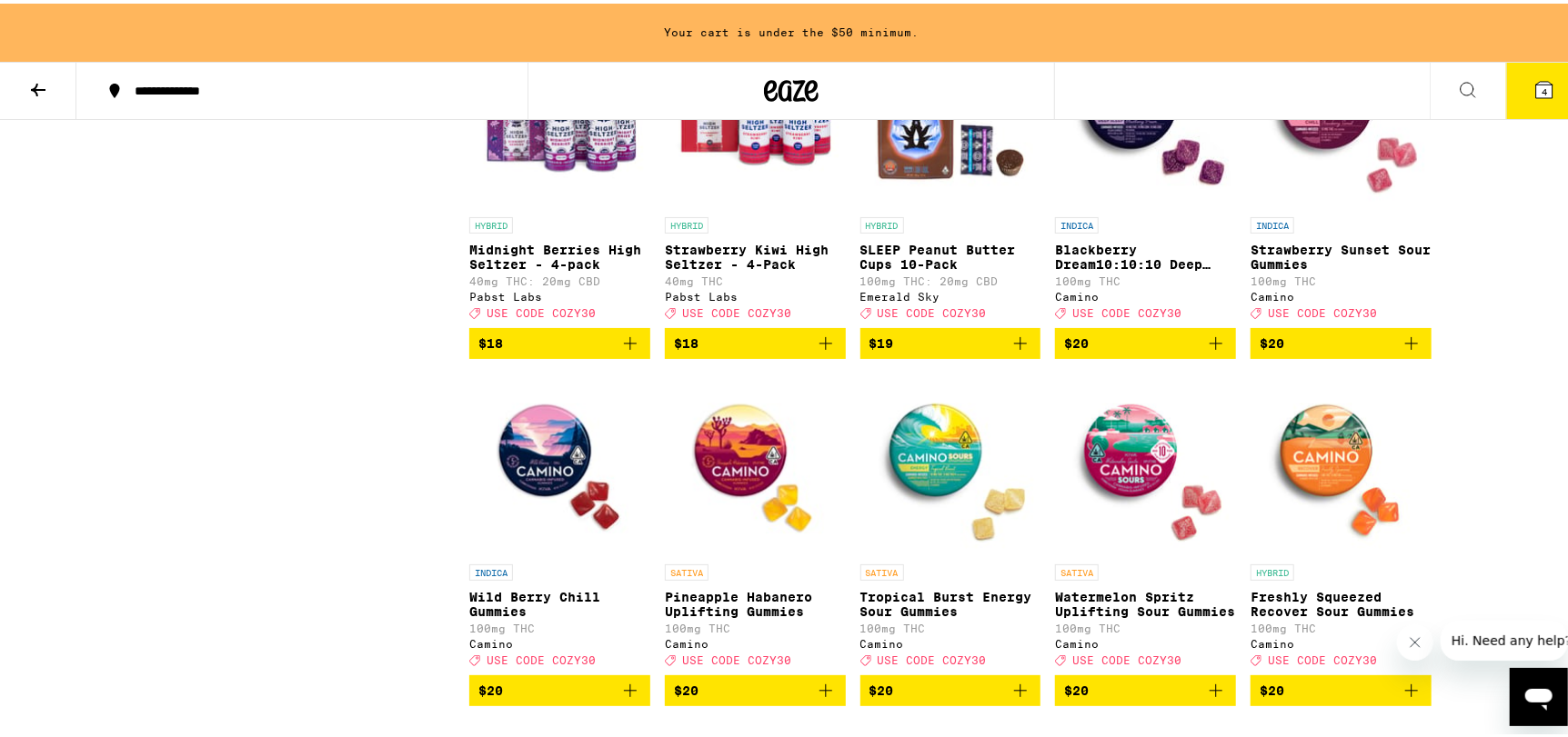
click at [1199, 315] on div "INDICA Blackberry Dream10:10:10 Deep Sleep Gummies 100mg THC Camino Deal Create…" at bounding box center [1145, 264] width 181 height 102
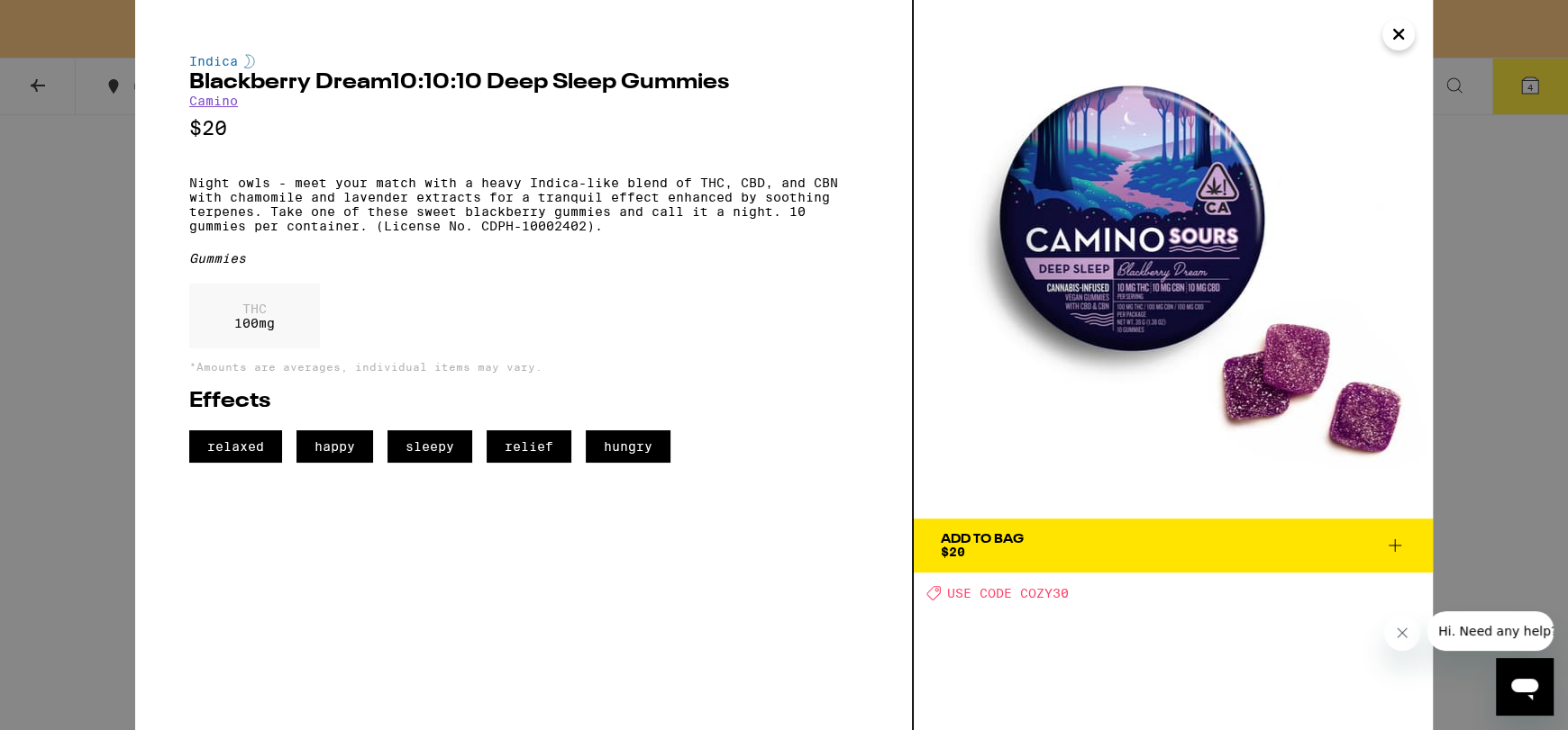
click at [1403, 36] on icon "Close" at bounding box center [1399, 34] width 21 height 27
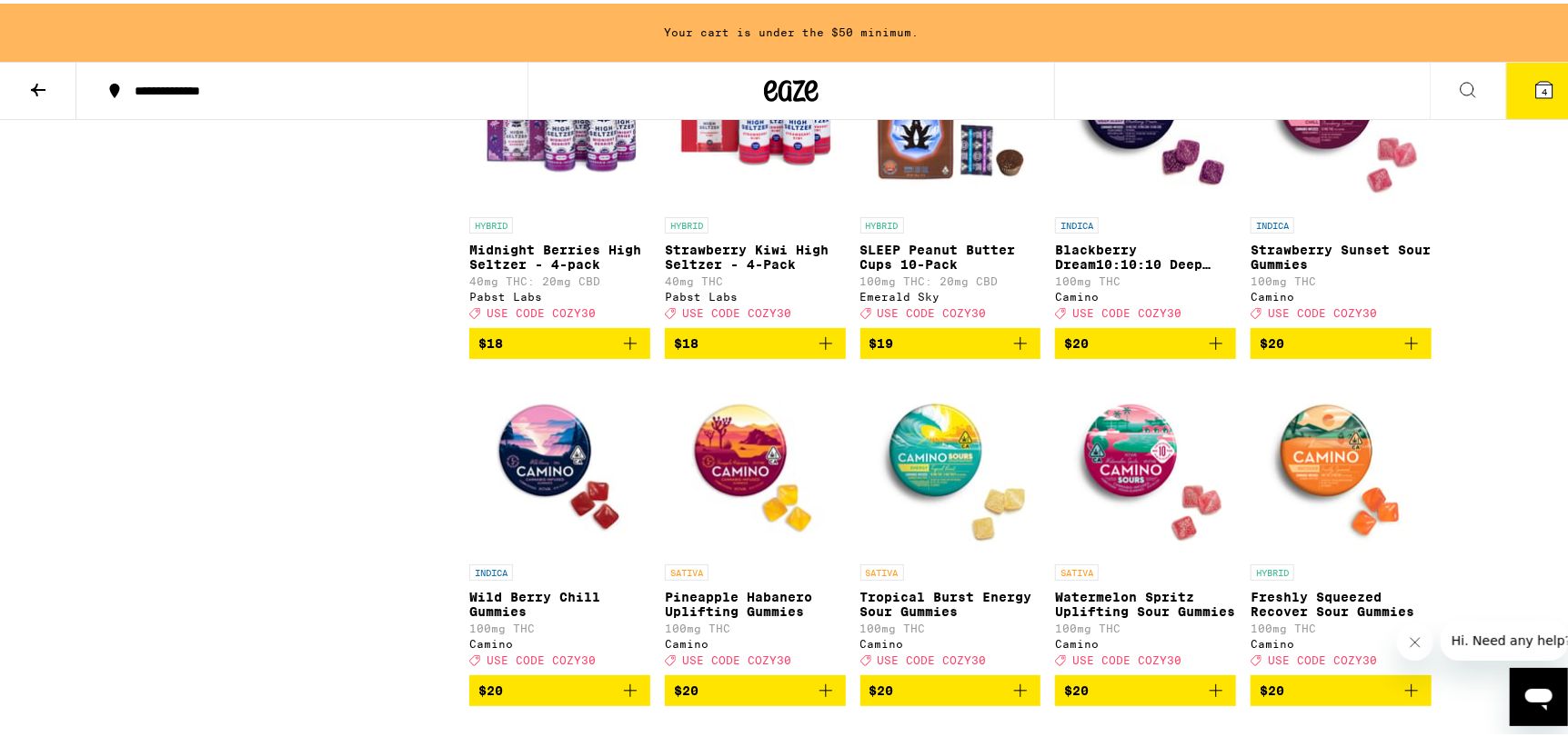
click at [1513, 77] on button "4" at bounding box center [1544, 86] width 77 height 56
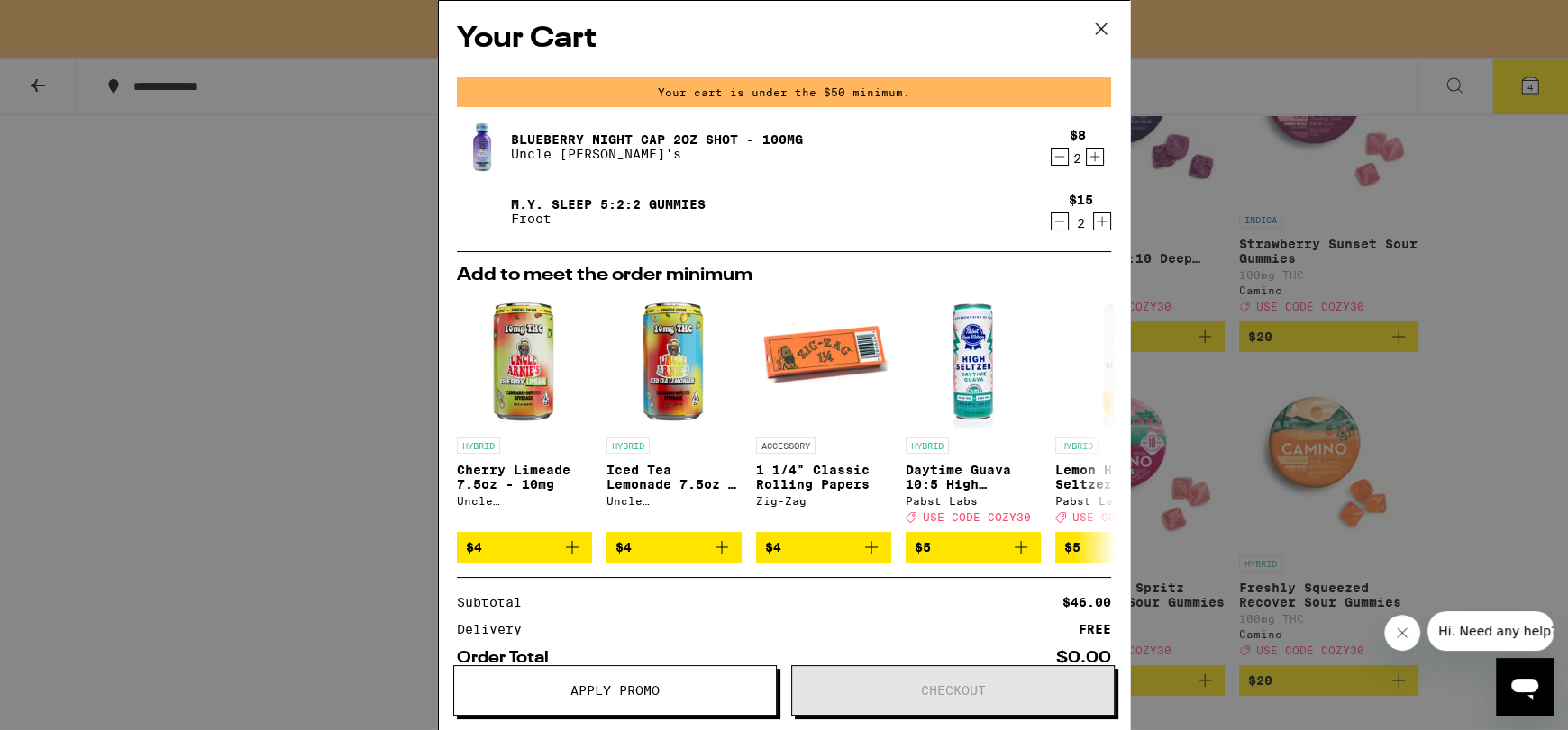
click at [1103, 30] on icon at bounding box center [1101, 28] width 11 height 11
